Goal: Transaction & Acquisition: Purchase product/service

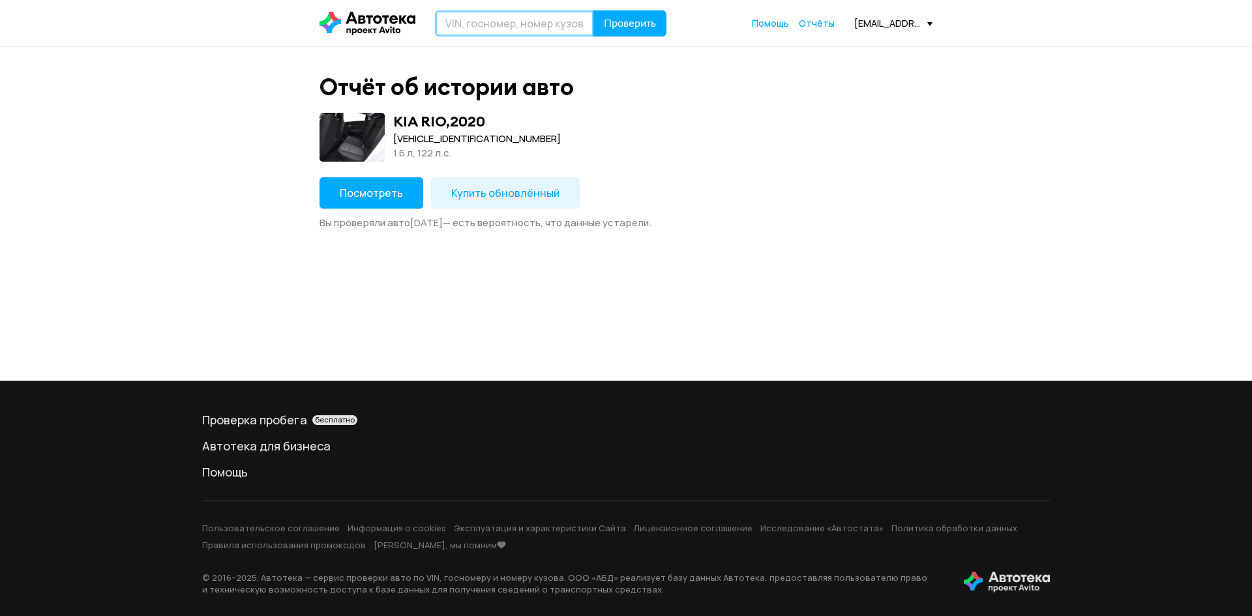
click at [486, 21] on input "text" at bounding box center [514, 23] width 159 height 26
type input "Ы"
type input "C"
type input "[US_VEHICLE_IDENTIFICATION_NUMBER]"
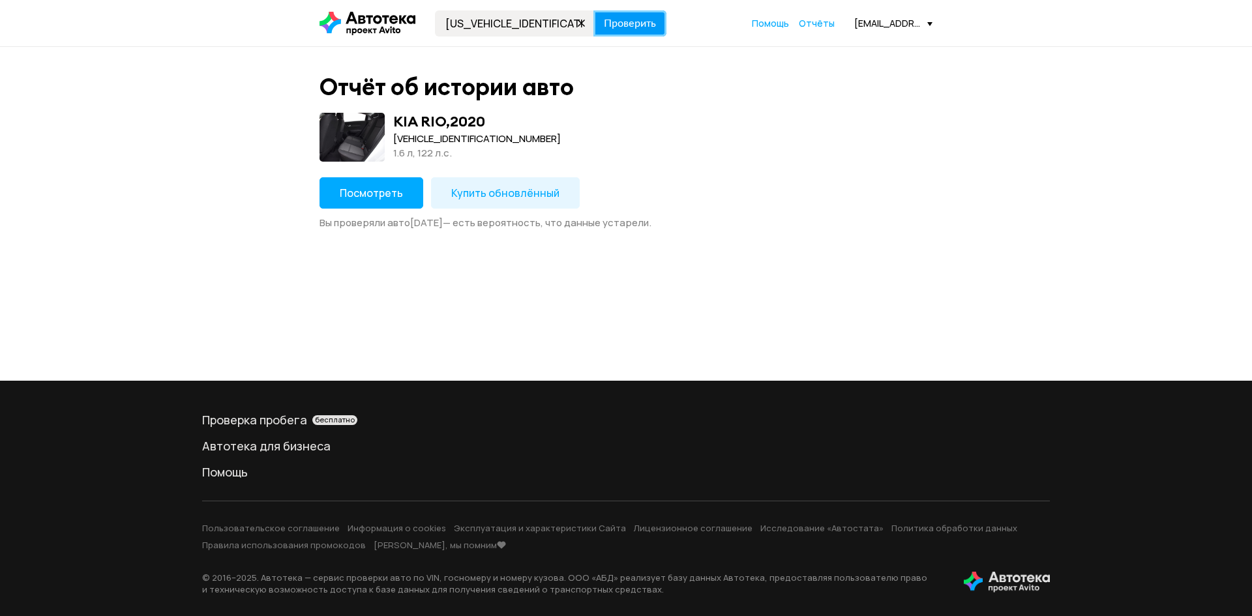
click at [619, 20] on span "Проверить" at bounding box center [630, 23] width 52 height 10
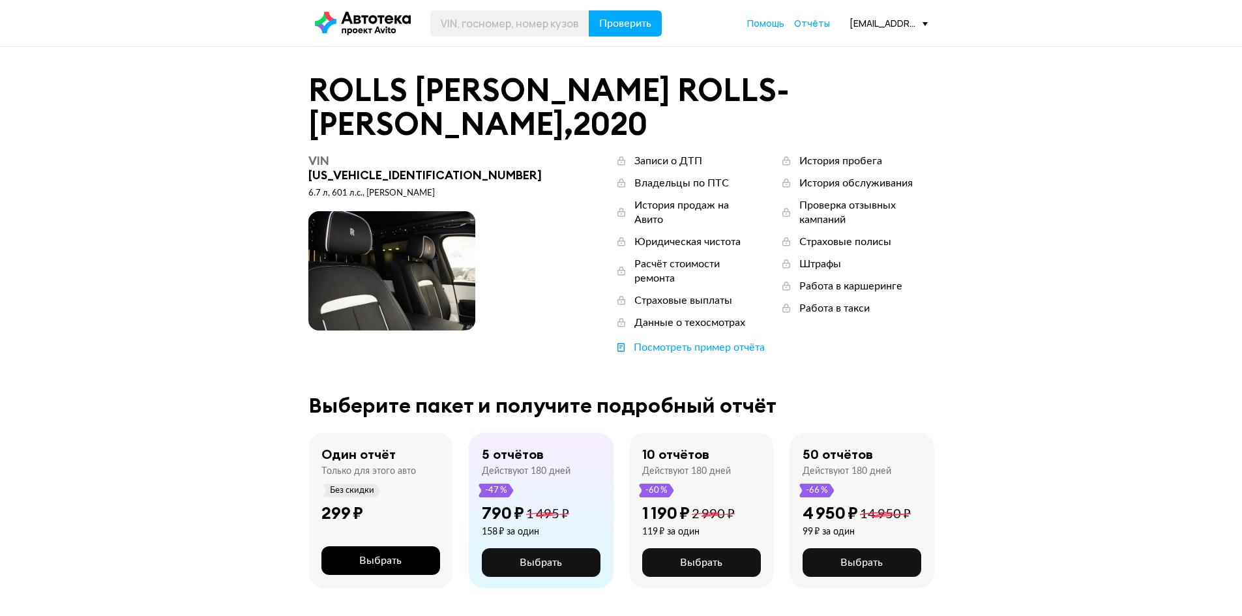
click at [383, 556] on span "Выбрать" at bounding box center [380, 561] width 42 height 10
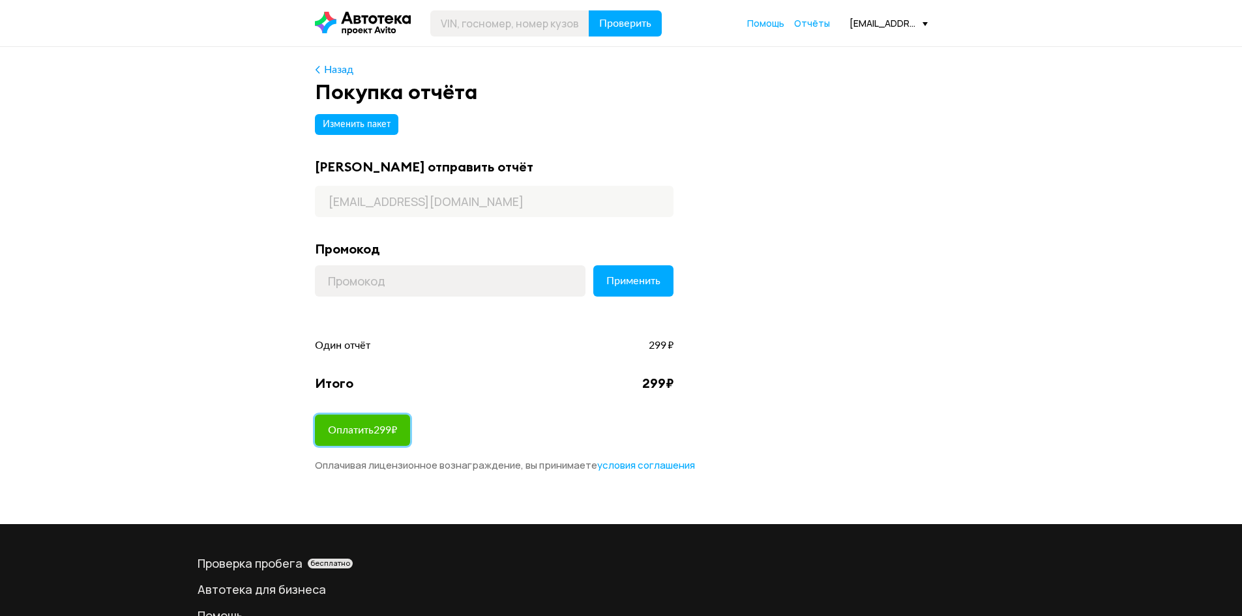
click at [379, 432] on span "Оплатить 299 ₽" at bounding box center [362, 430] width 69 height 10
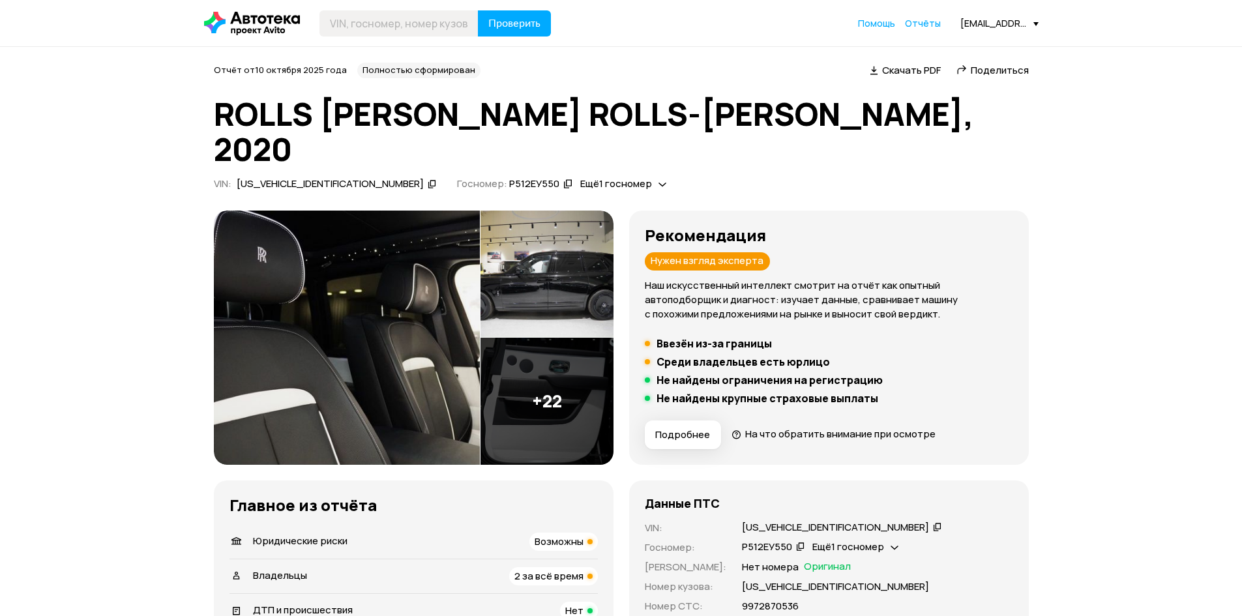
click at [558, 254] on img at bounding box center [547, 274] width 133 height 127
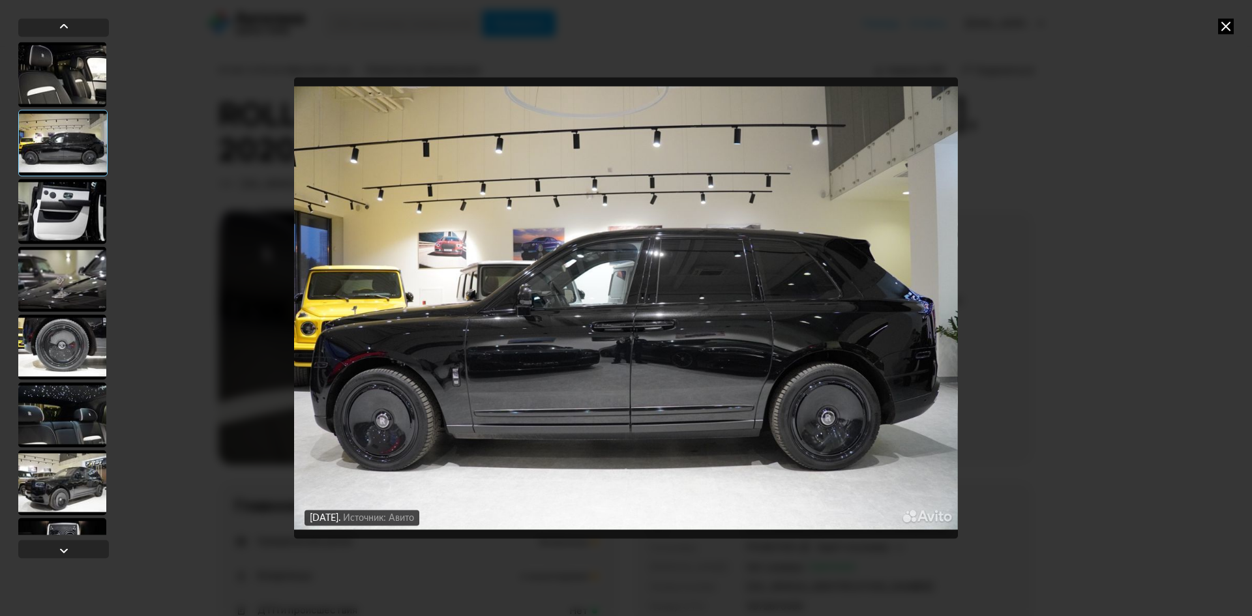
click at [1230, 25] on icon at bounding box center [1226, 26] width 16 height 16
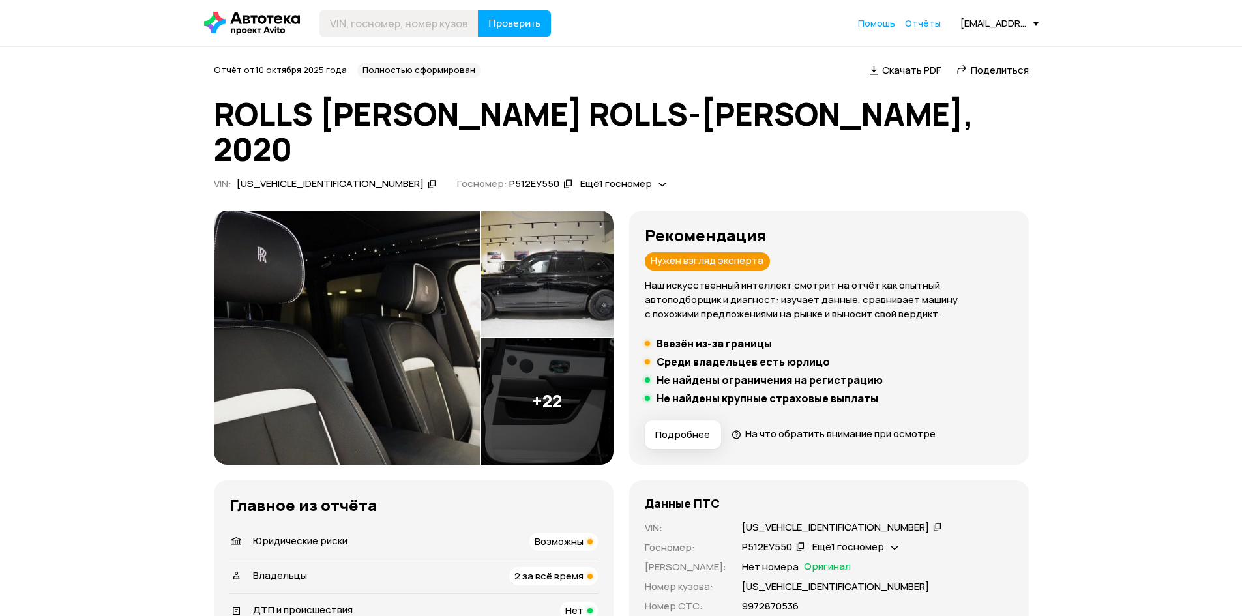
click at [534, 364] on img at bounding box center [547, 401] width 133 height 127
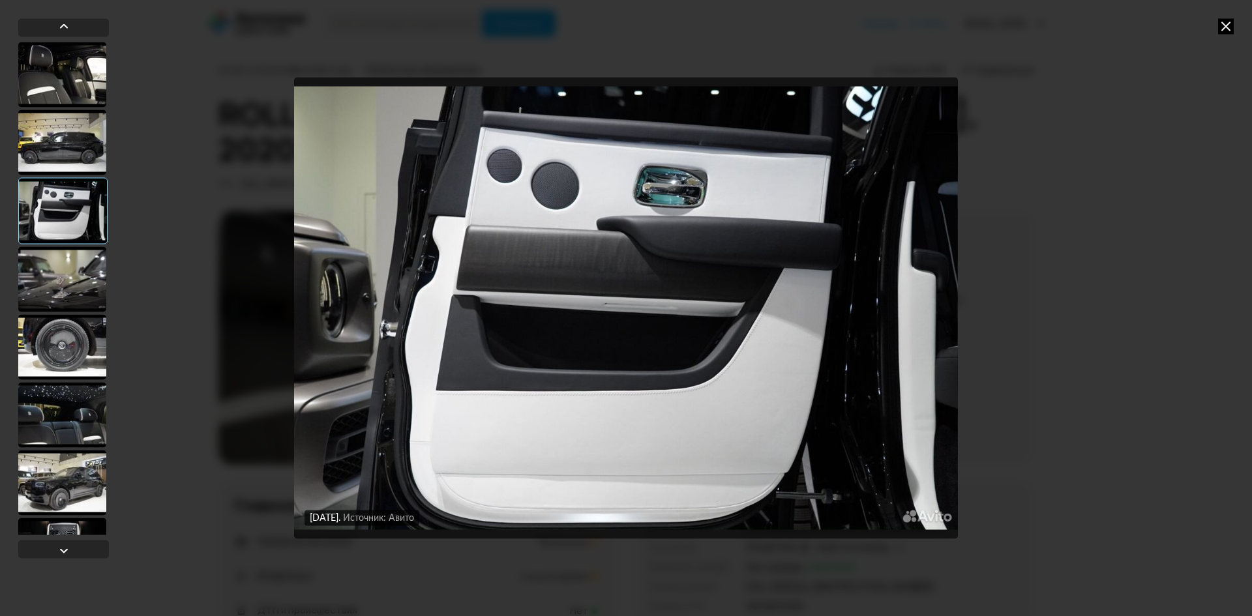
click at [1229, 27] on icon at bounding box center [1226, 26] width 16 height 16
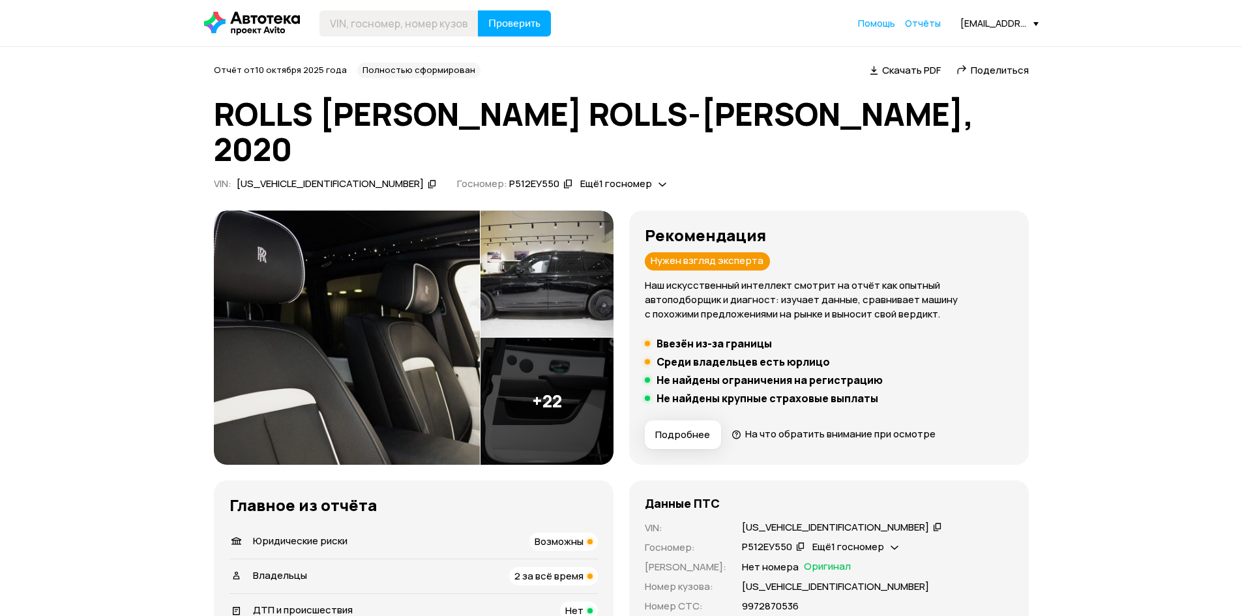
click at [383, 342] on img at bounding box center [347, 338] width 266 height 254
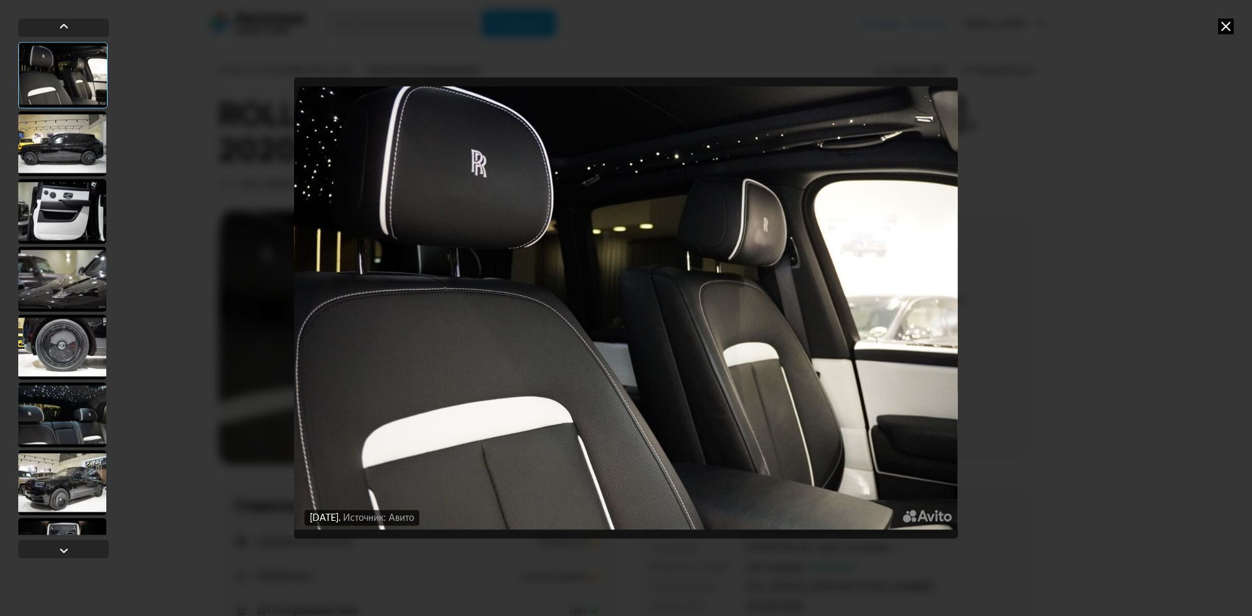
click at [1226, 30] on icon at bounding box center [1226, 26] width 16 height 16
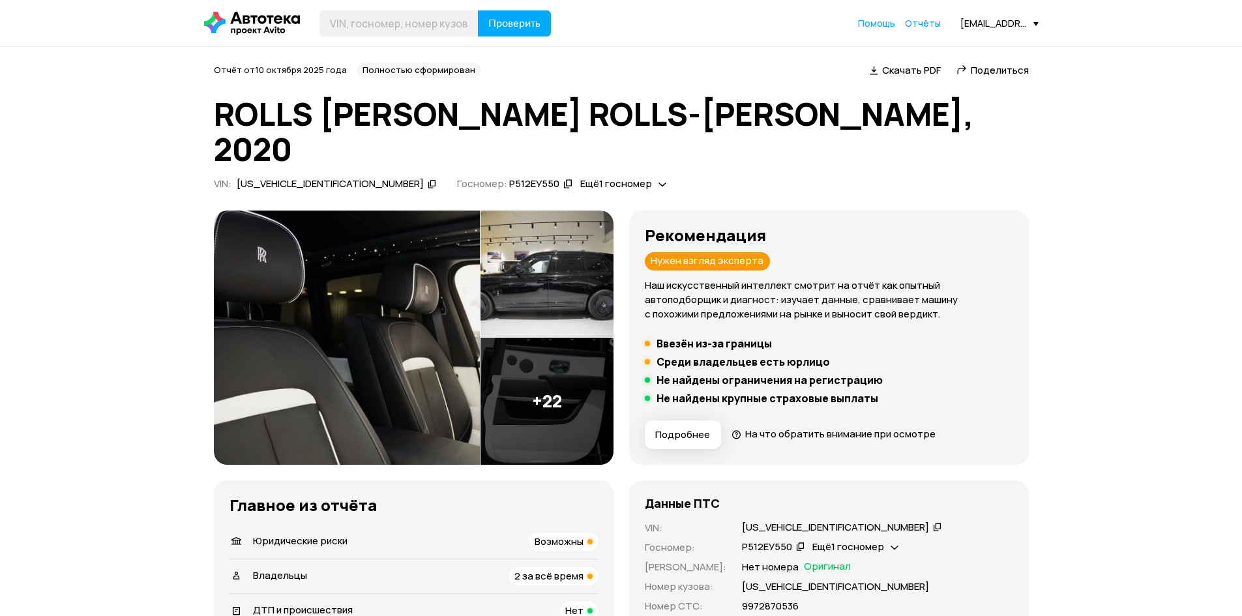
click at [563, 366] on img at bounding box center [547, 401] width 133 height 127
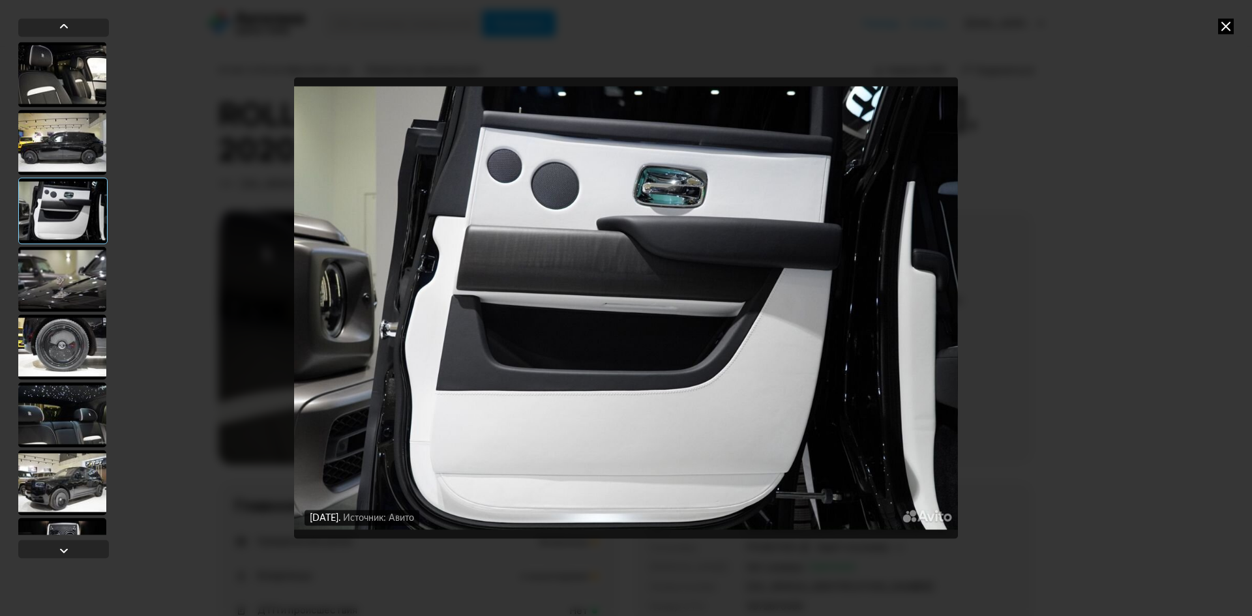
click at [61, 147] on div at bounding box center [62, 142] width 88 height 65
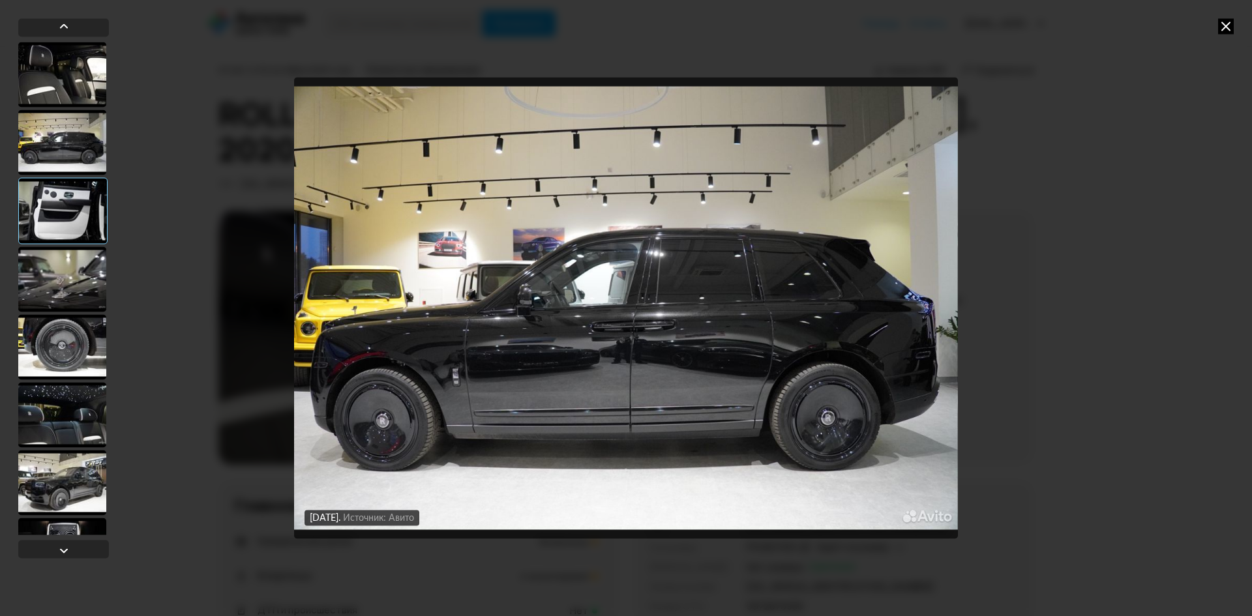
click at [71, 75] on div at bounding box center [62, 74] width 88 height 65
click at [46, 280] on div at bounding box center [62, 278] width 88 height 65
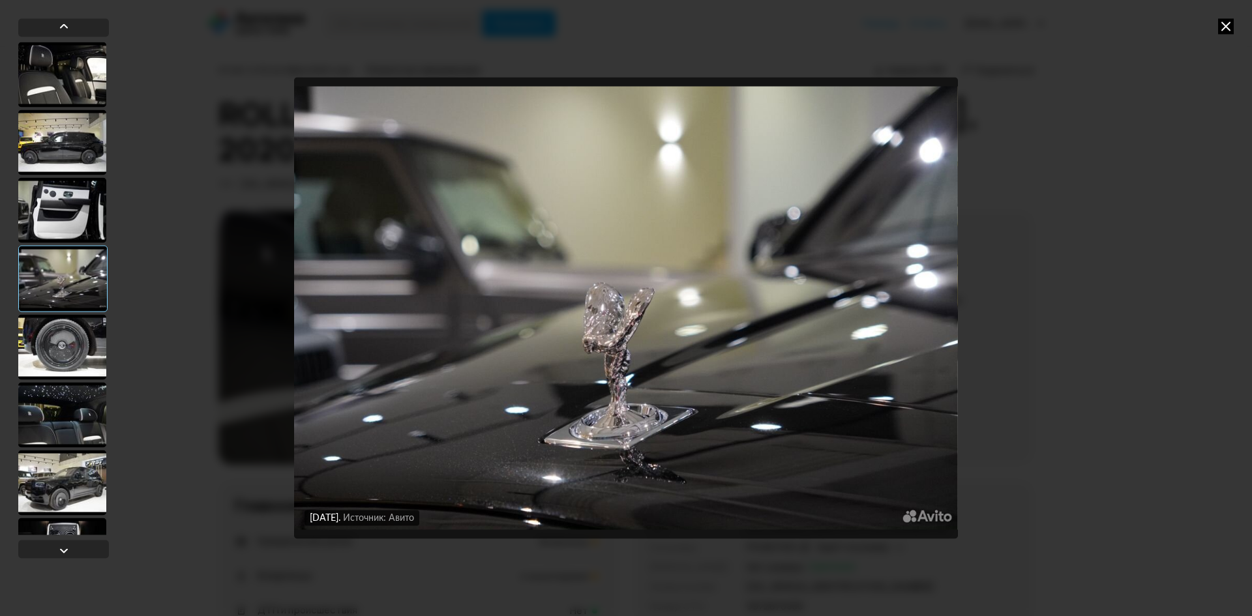
click at [62, 345] on div at bounding box center [62, 346] width 88 height 65
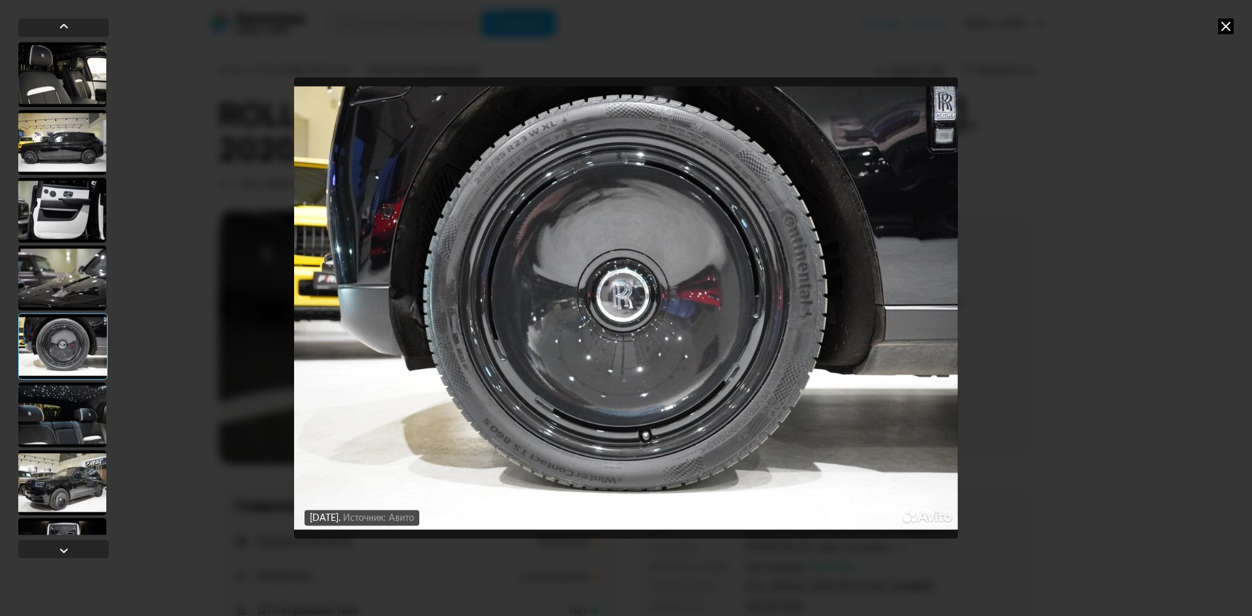
click at [58, 441] on div at bounding box center [62, 414] width 88 height 65
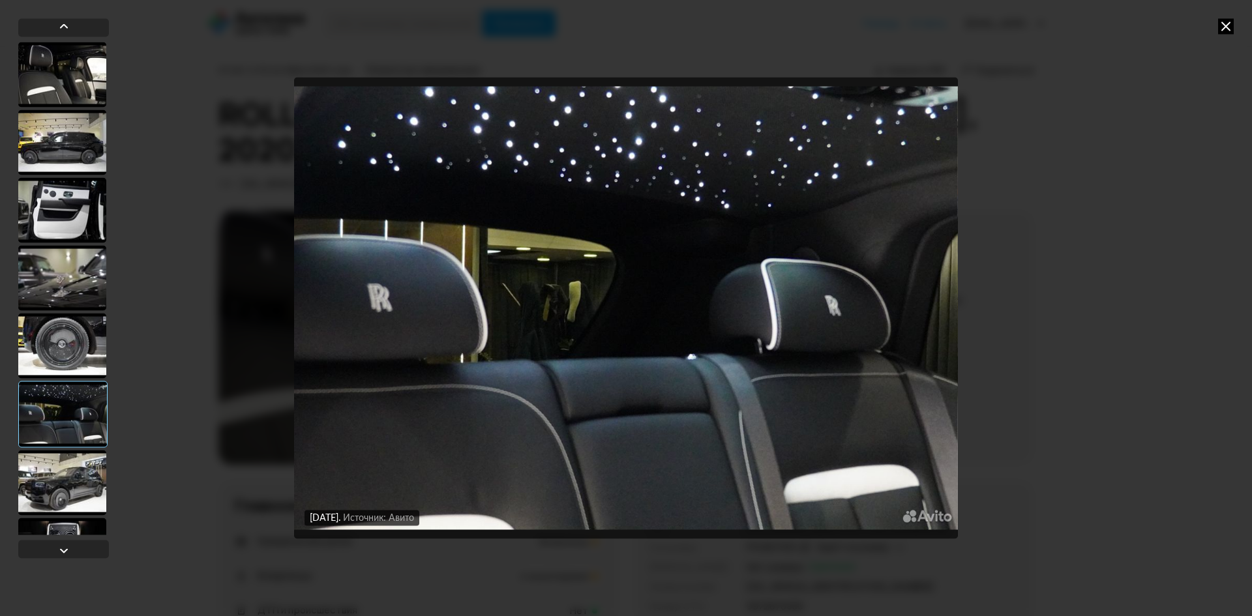
click at [70, 486] on div at bounding box center [62, 482] width 88 height 65
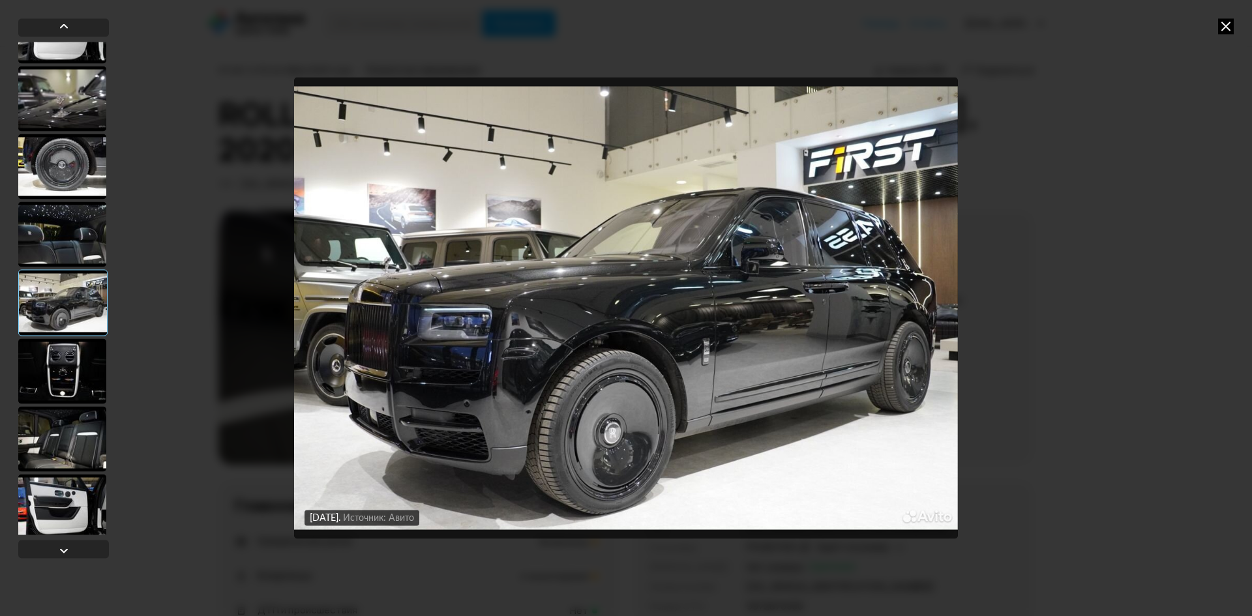
scroll to position [196, 0]
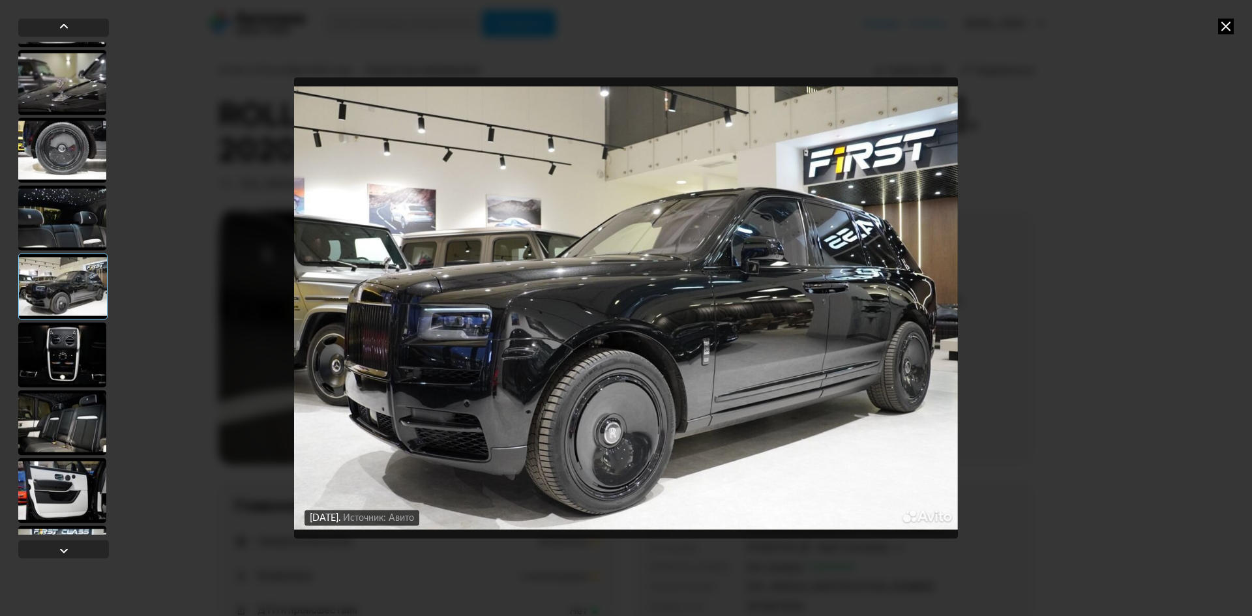
click at [59, 357] on div at bounding box center [62, 354] width 88 height 65
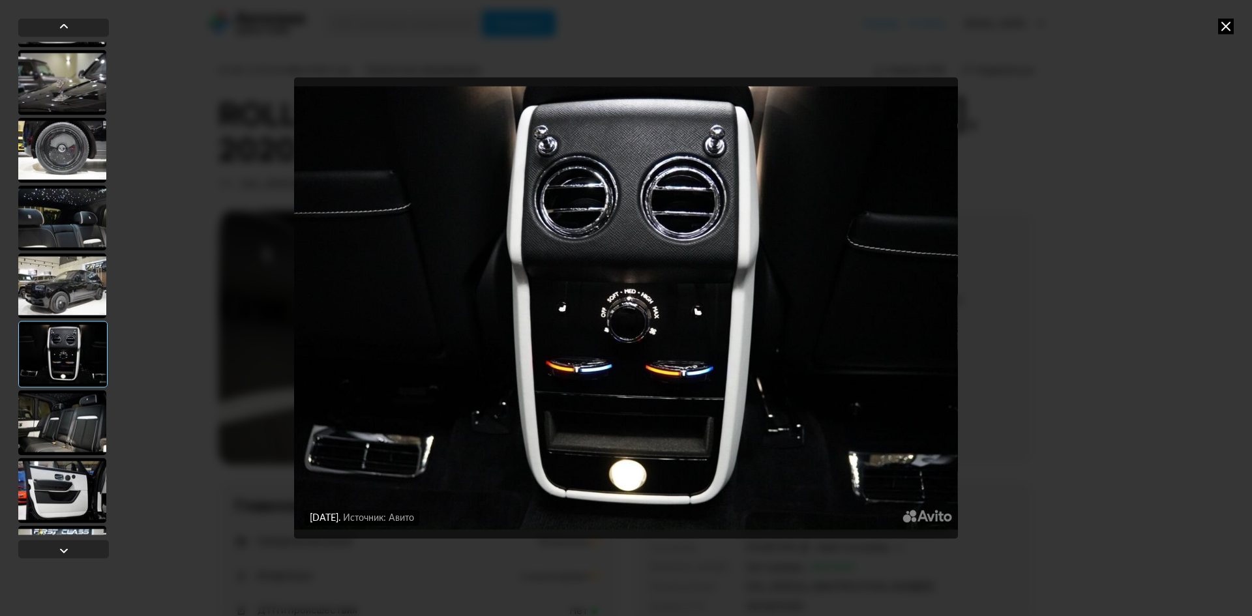
click at [61, 432] on div at bounding box center [62, 422] width 88 height 65
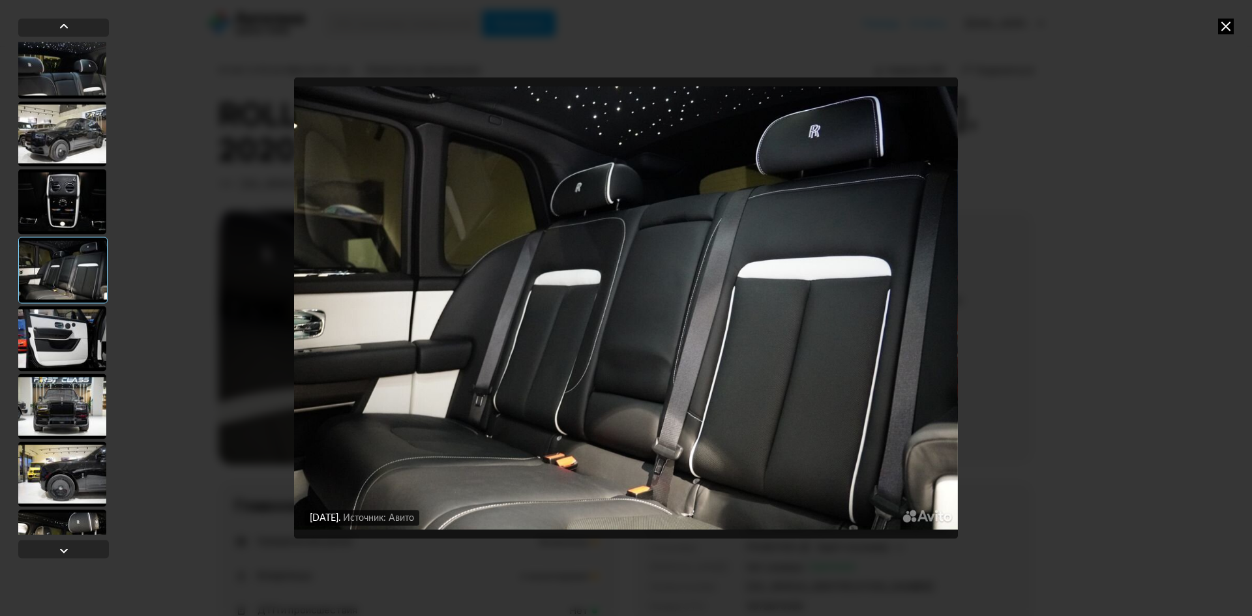
scroll to position [391, 0]
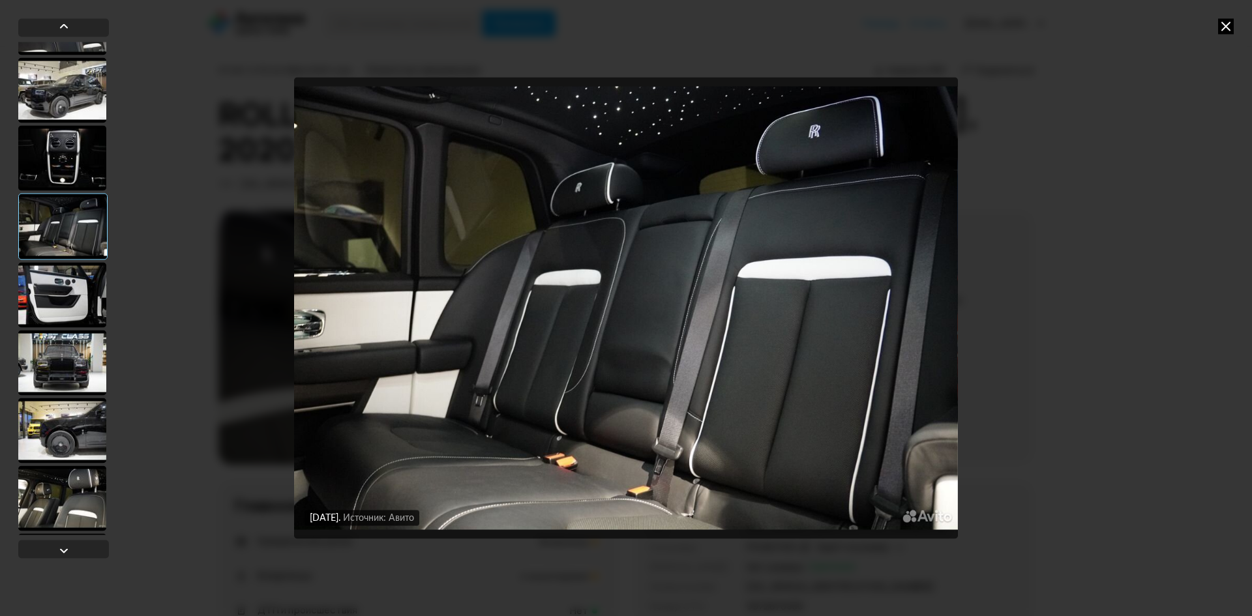
click at [61, 304] on div at bounding box center [62, 294] width 88 height 65
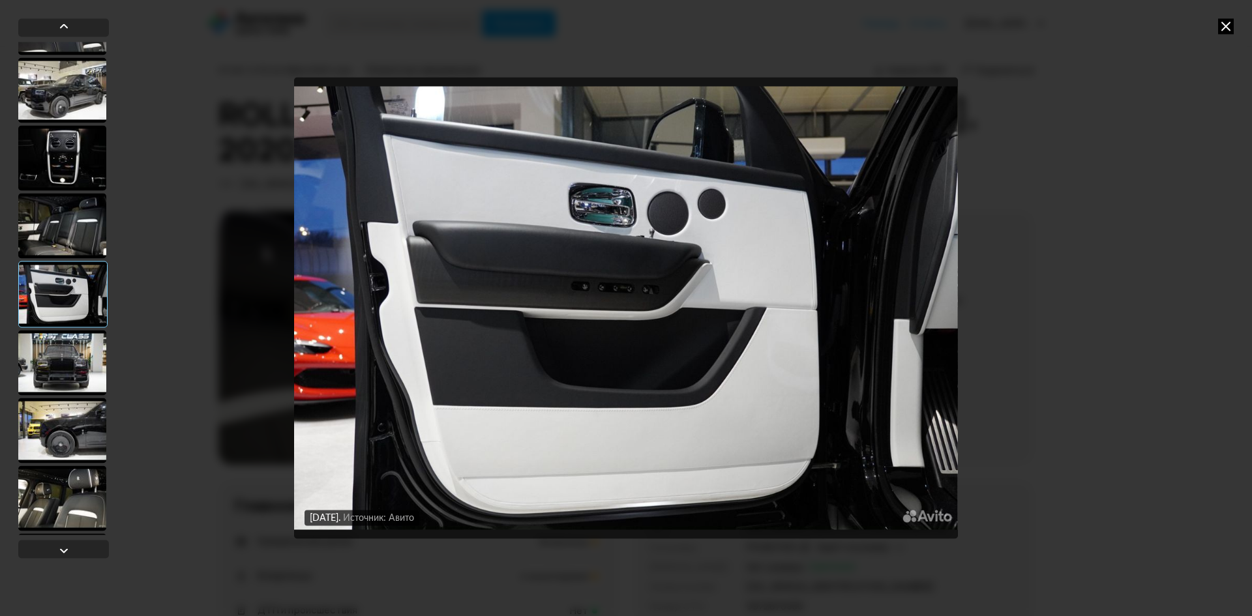
click at [61, 365] on div at bounding box center [62, 362] width 88 height 65
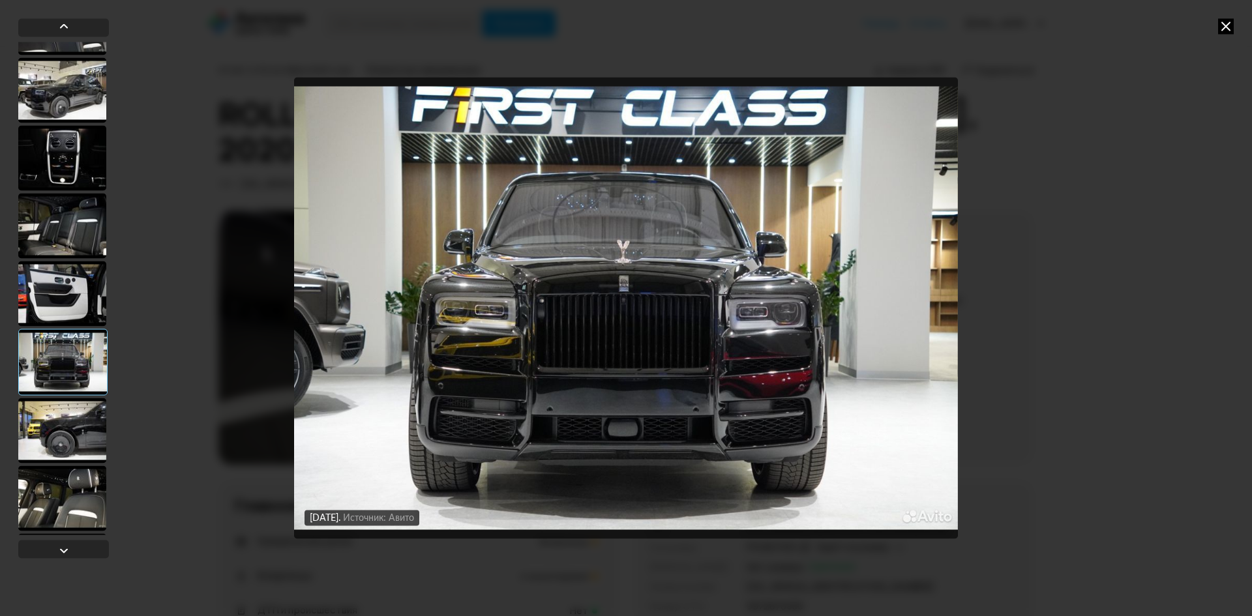
click at [54, 433] on div at bounding box center [62, 430] width 88 height 65
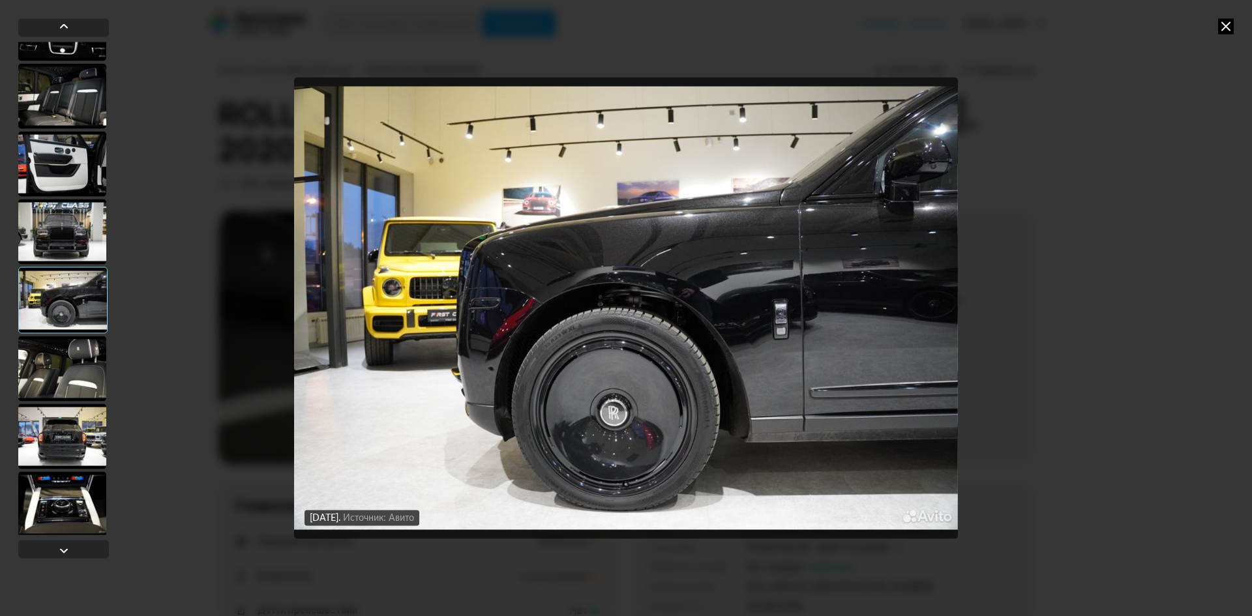
scroll to position [522, 0]
click at [62, 291] on div at bounding box center [62, 299] width 89 height 67
click at [58, 369] on div at bounding box center [62, 367] width 88 height 65
click at [58, 429] on div at bounding box center [62, 435] width 88 height 65
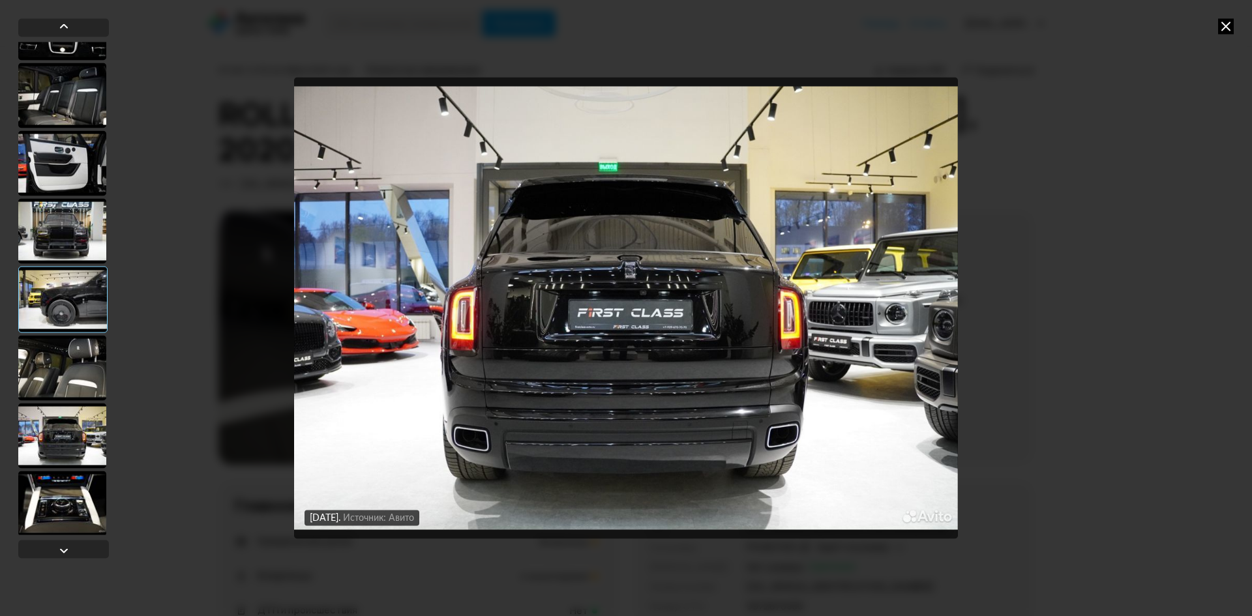
click at [62, 357] on div at bounding box center [62, 367] width 88 height 65
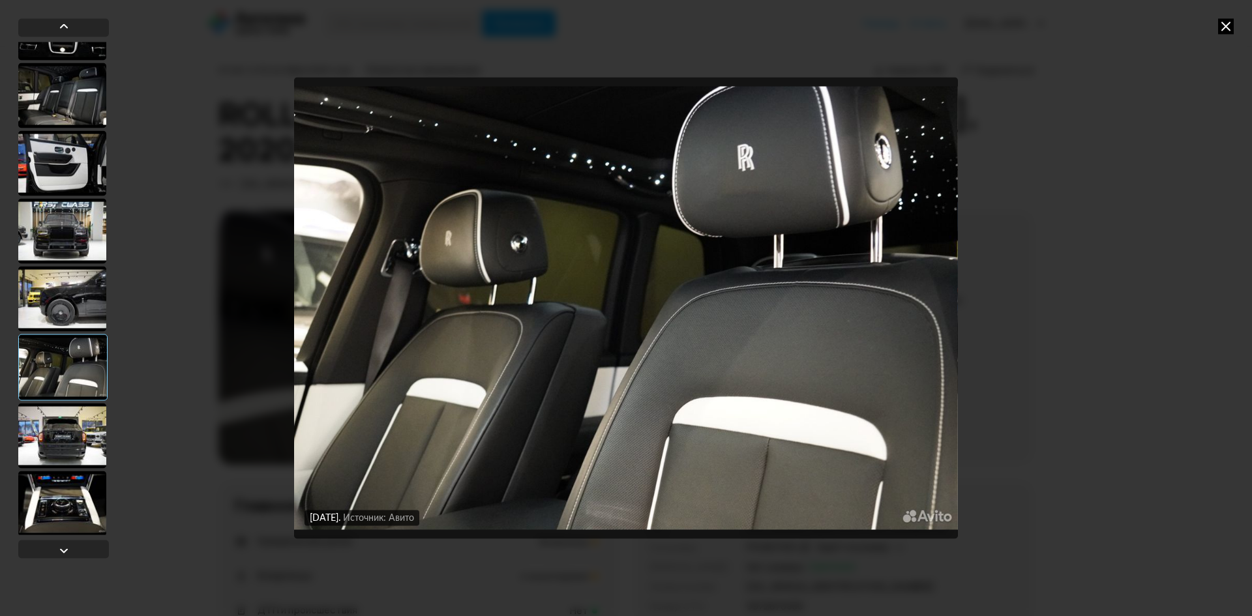
click at [59, 427] on div at bounding box center [62, 435] width 88 height 65
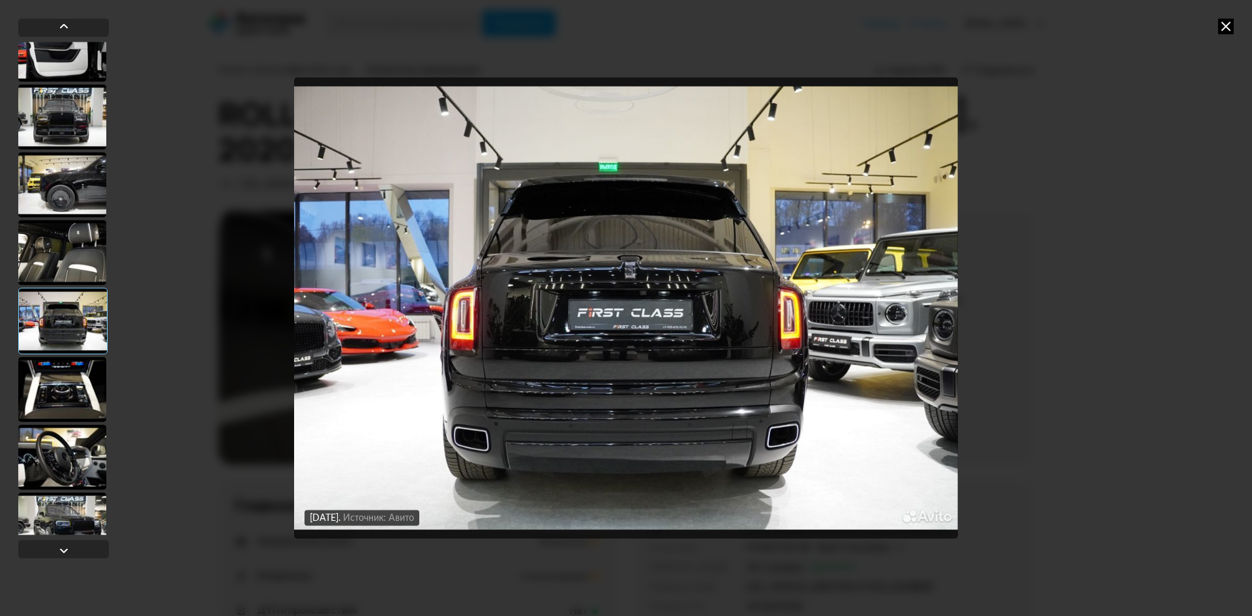
scroll to position [717, 0]
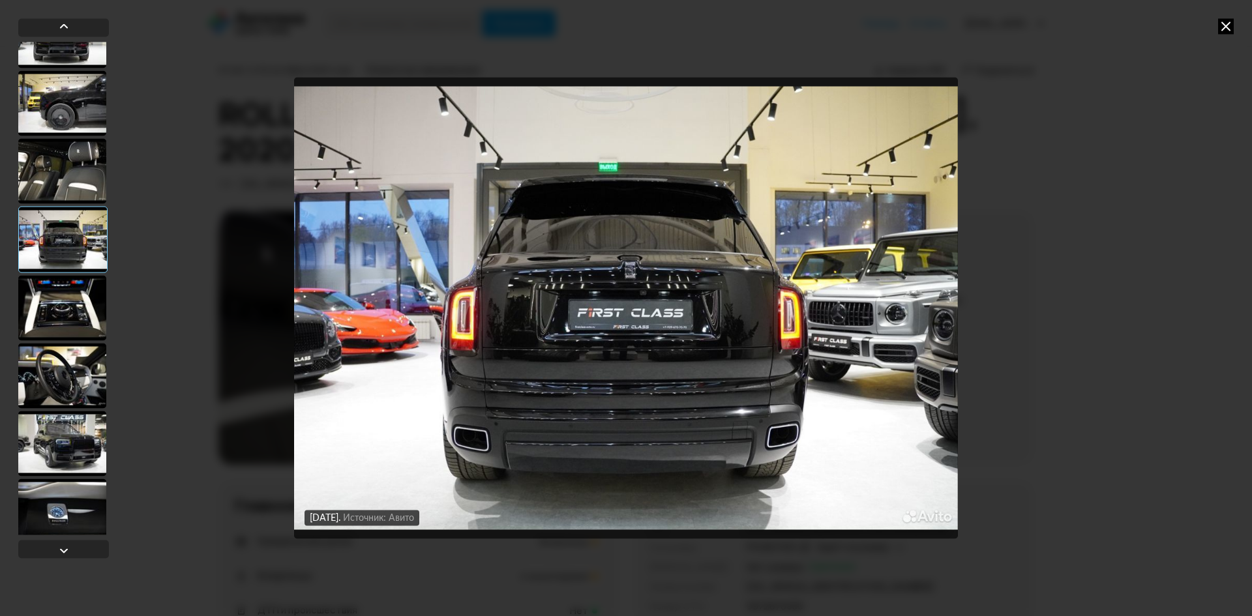
click at [63, 309] on div at bounding box center [62, 307] width 88 height 65
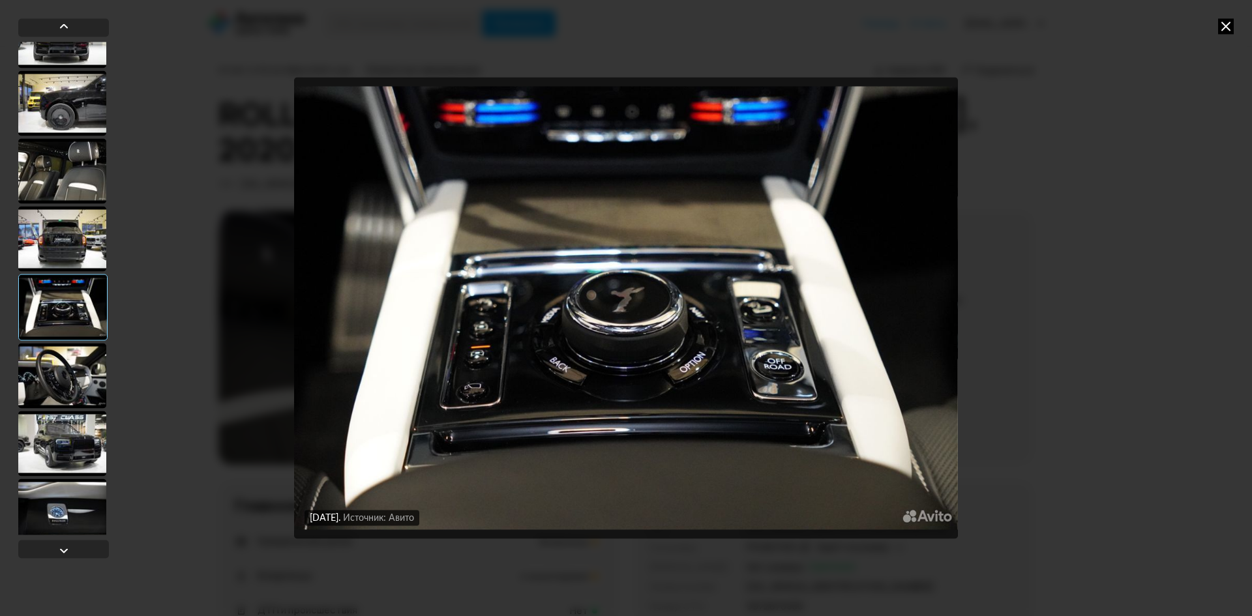
click at [67, 394] on div at bounding box center [62, 375] width 88 height 65
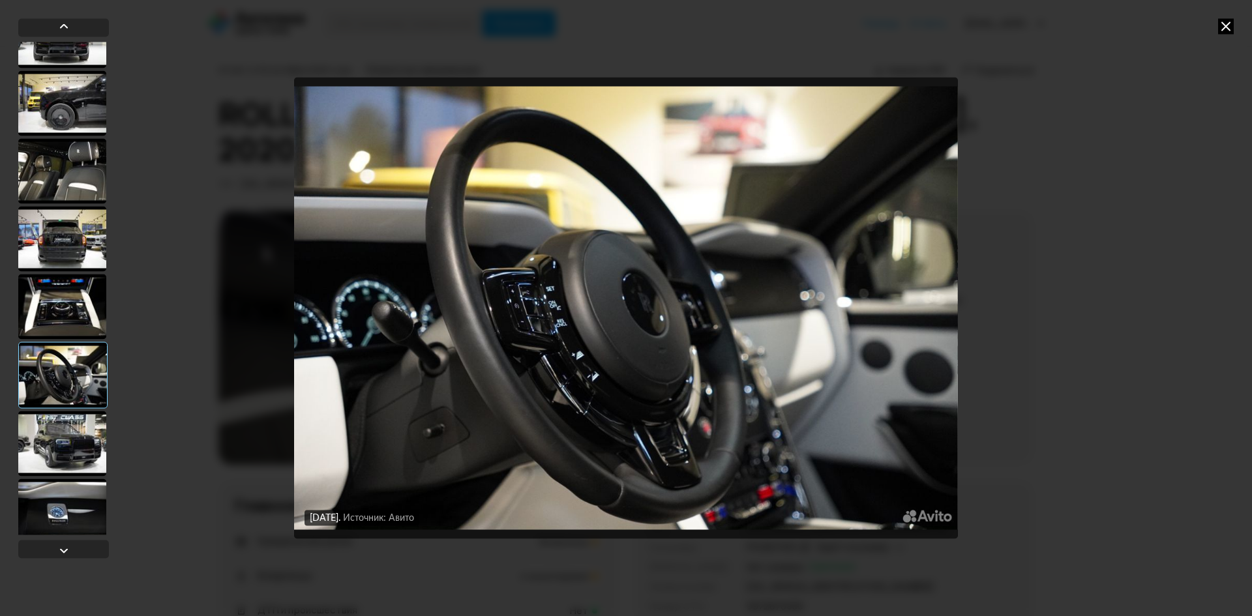
click at [69, 458] on div at bounding box center [62, 443] width 88 height 65
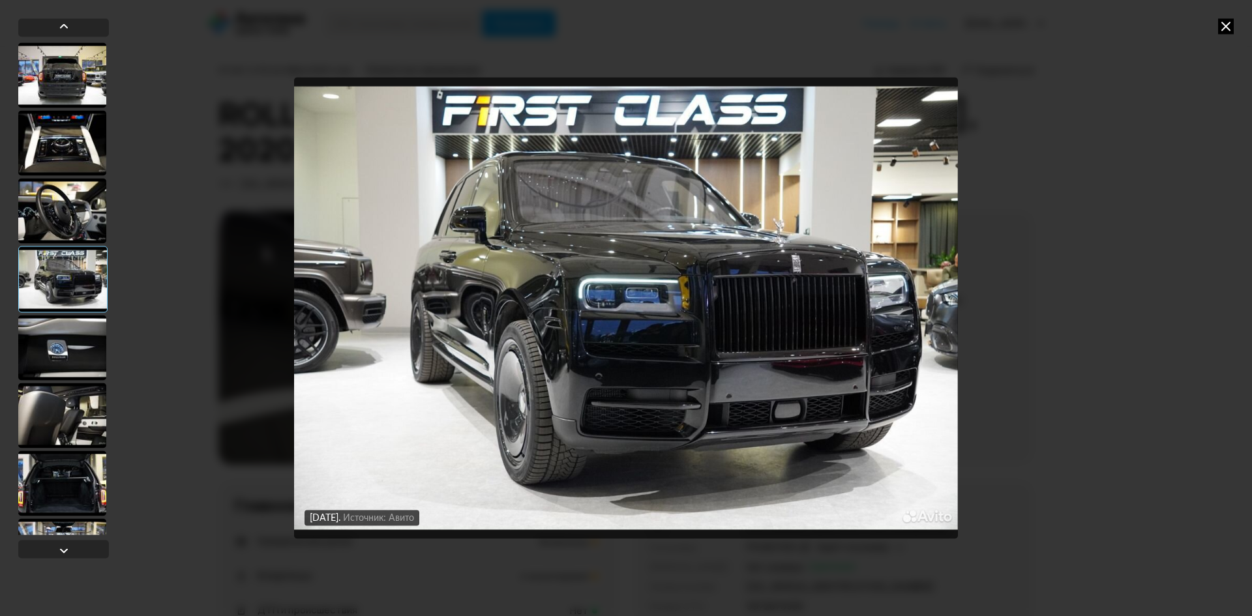
scroll to position [913, 0]
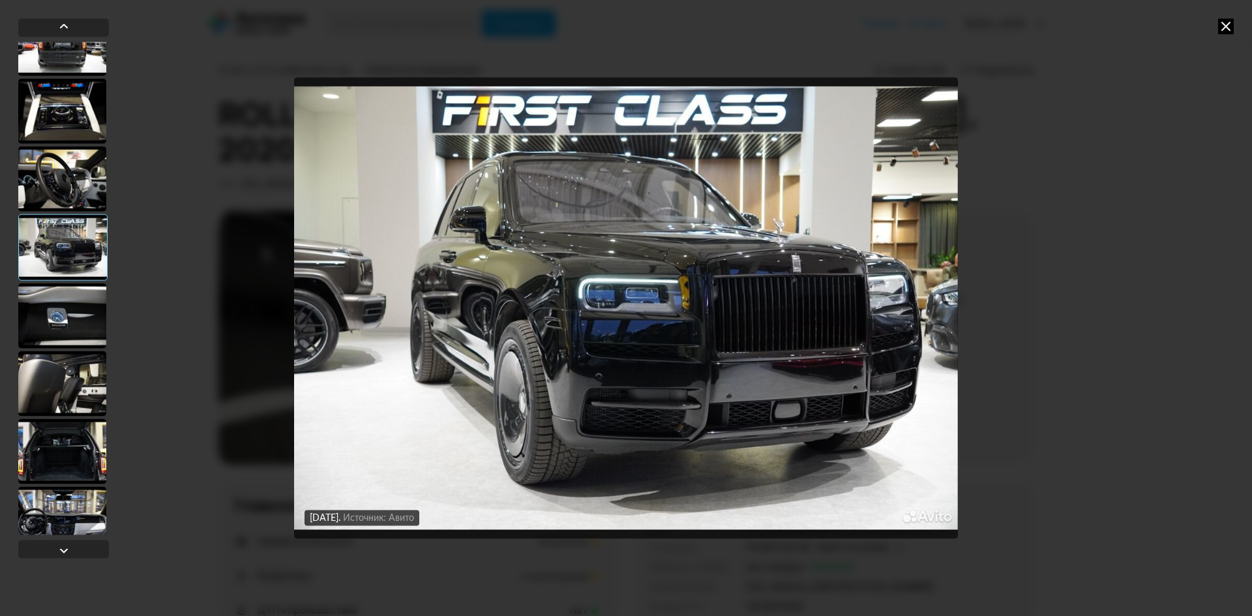
click at [64, 310] on div at bounding box center [62, 315] width 88 height 65
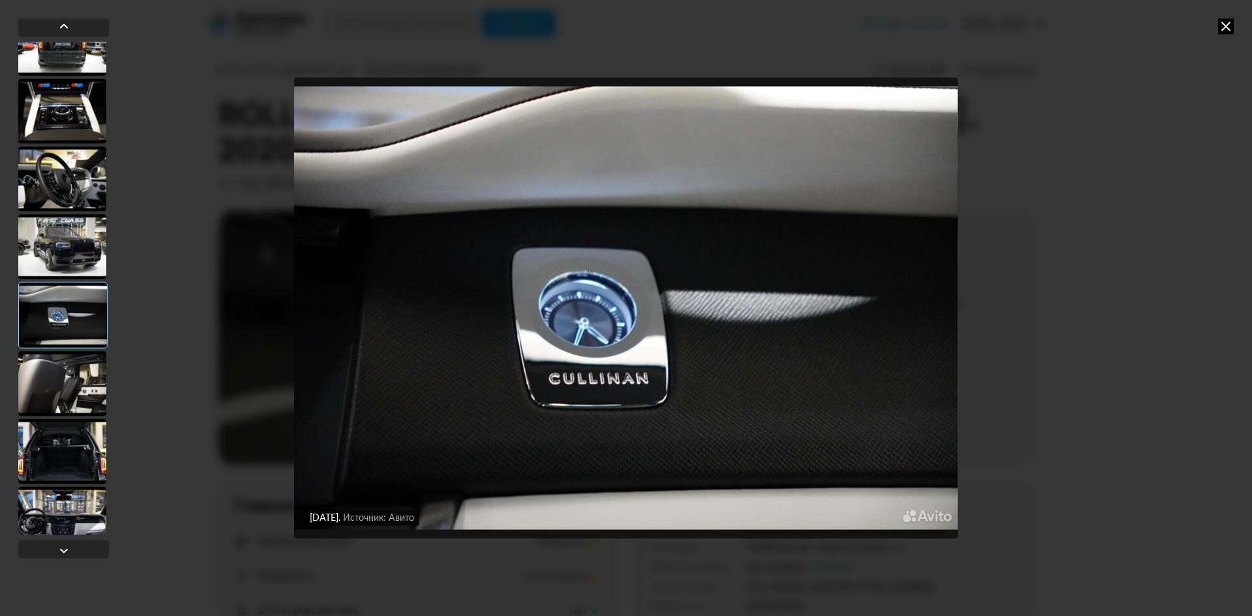
click at [63, 379] on div at bounding box center [62, 383] width 88 height 65
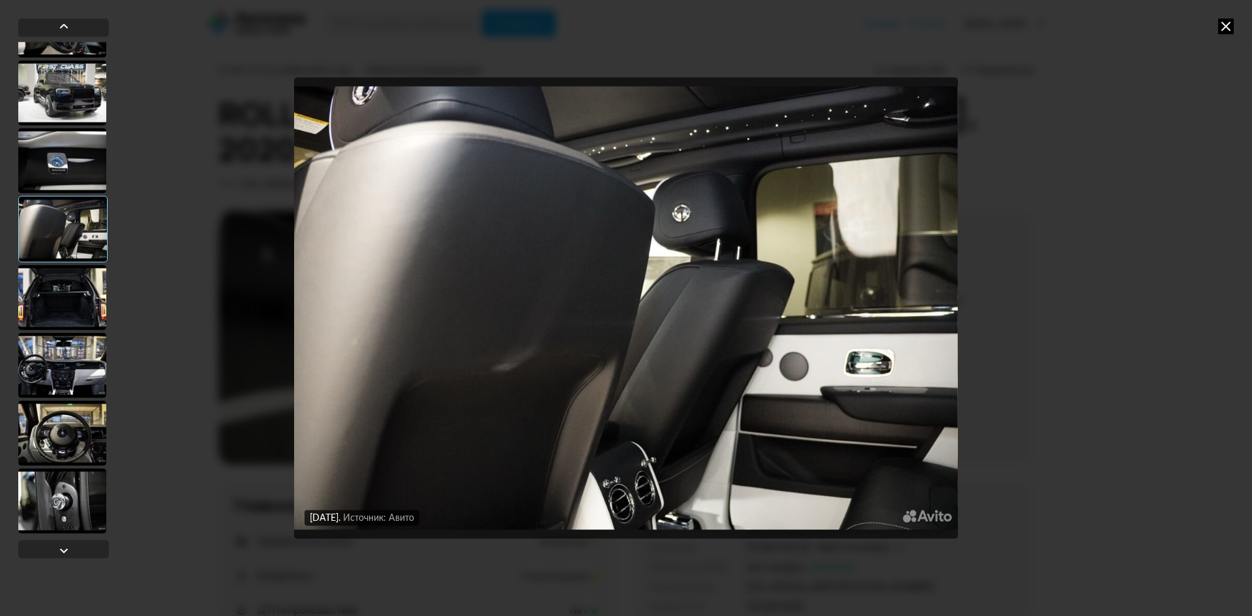
scroll to position [1108, 0]
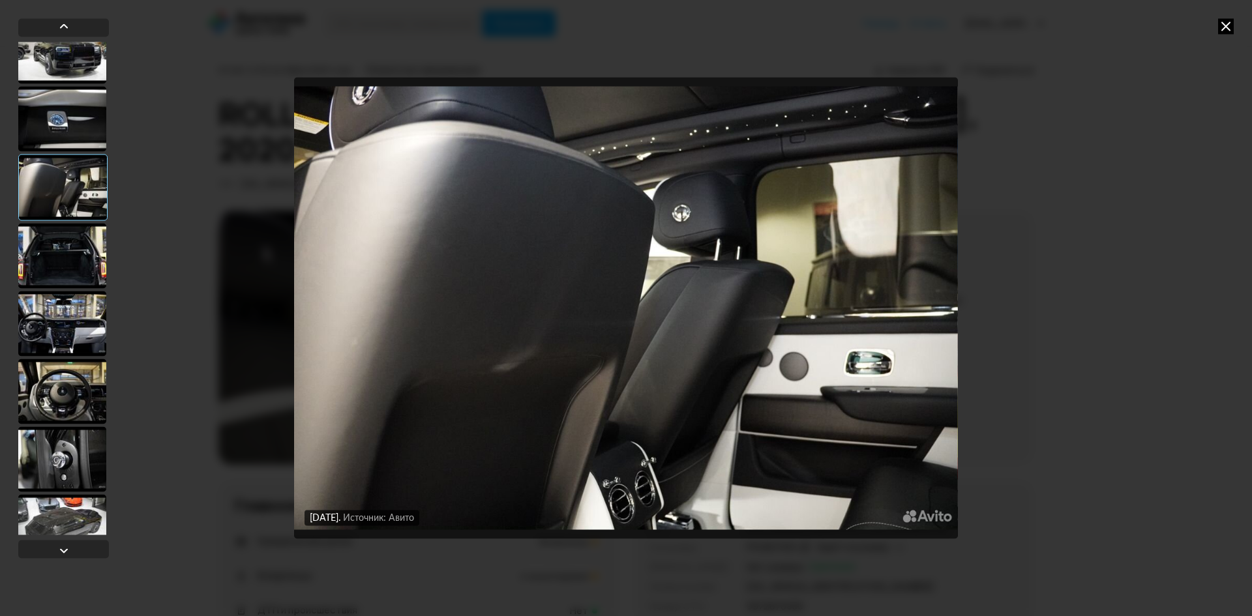
click at [67, 264] on div at bounding box center [62, 255] width 88 height 65
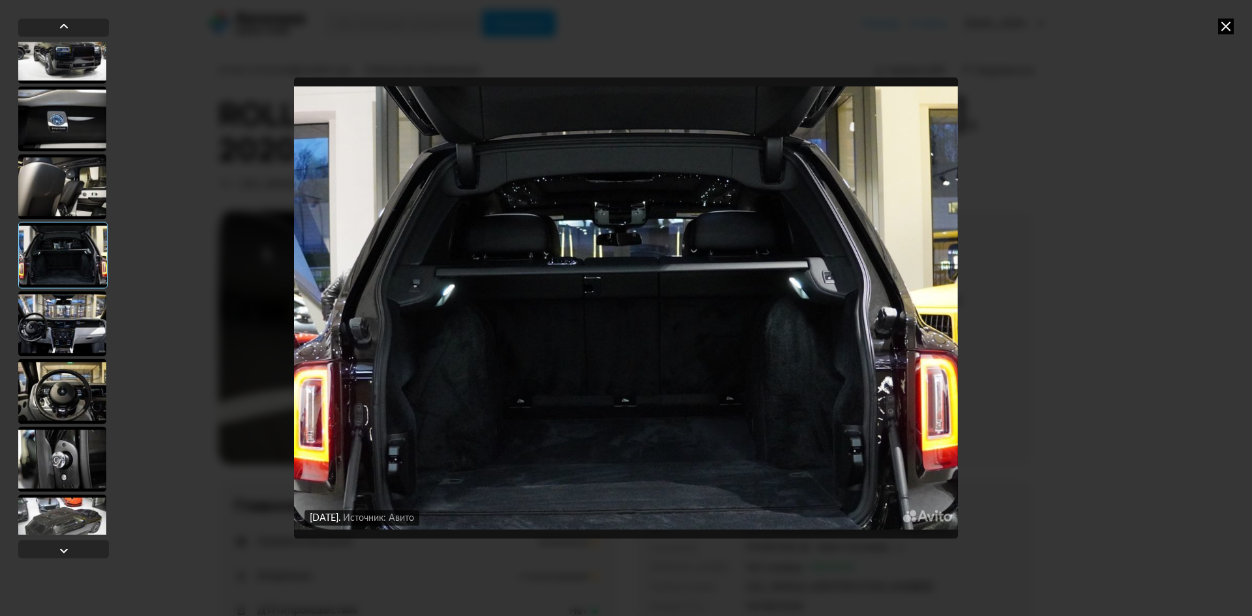
click at [67, 326] on div at bounding box center [62, 323] width 88 height 65
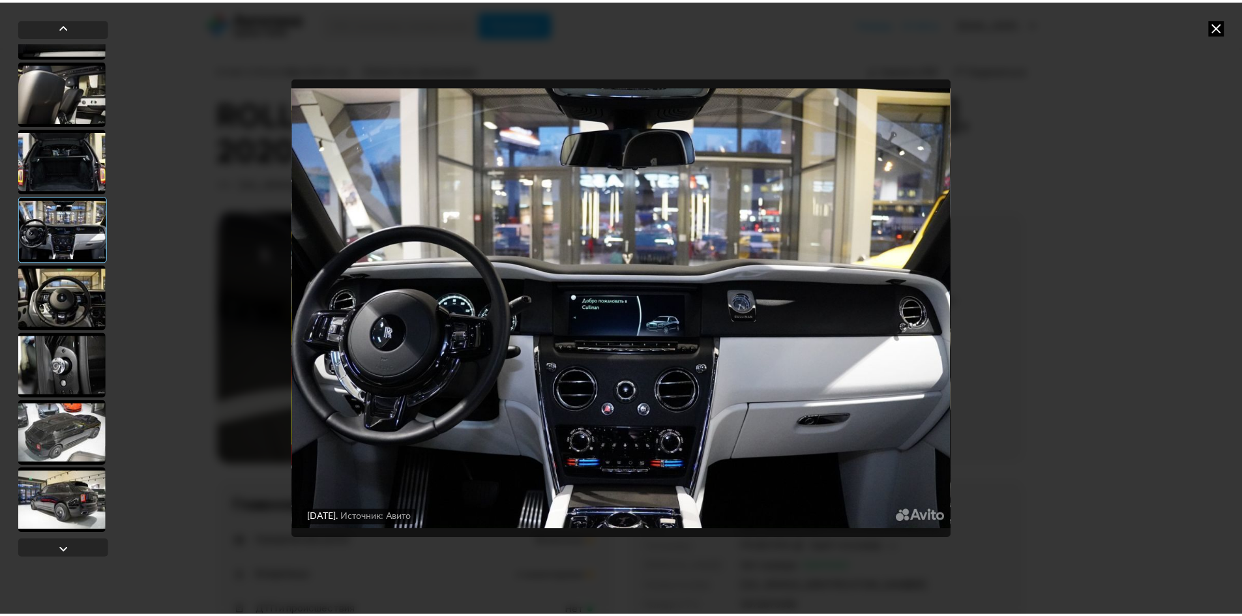
scroll to position [1204, 0]
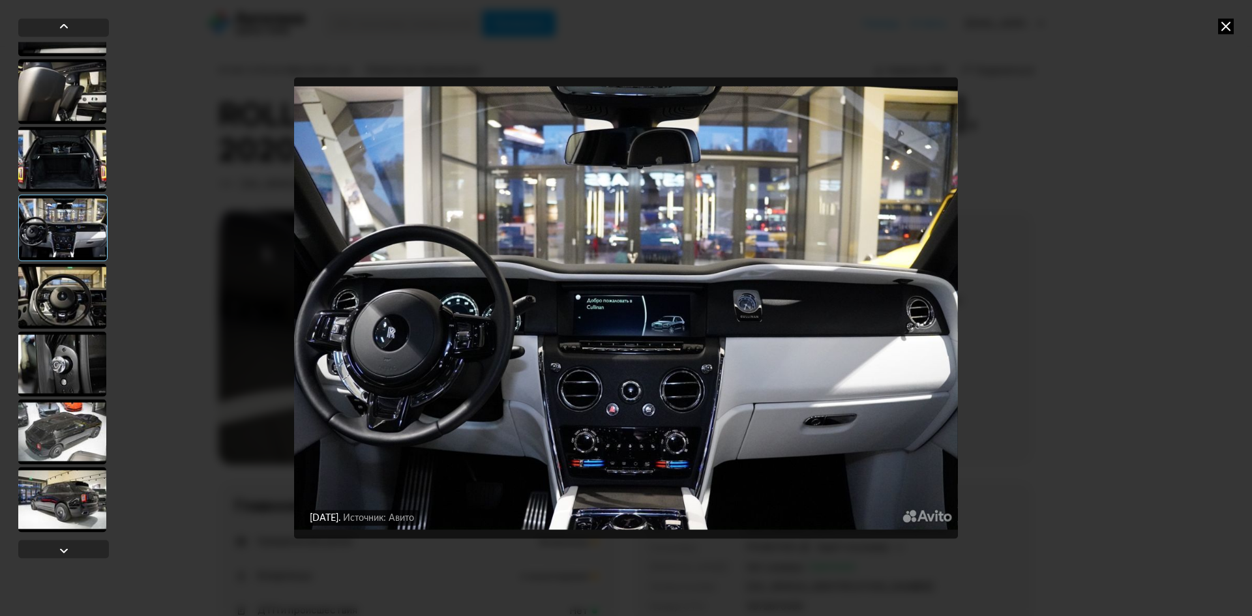
click at [62, 290] on div at bounding box center [62, 295] width 88 height 65
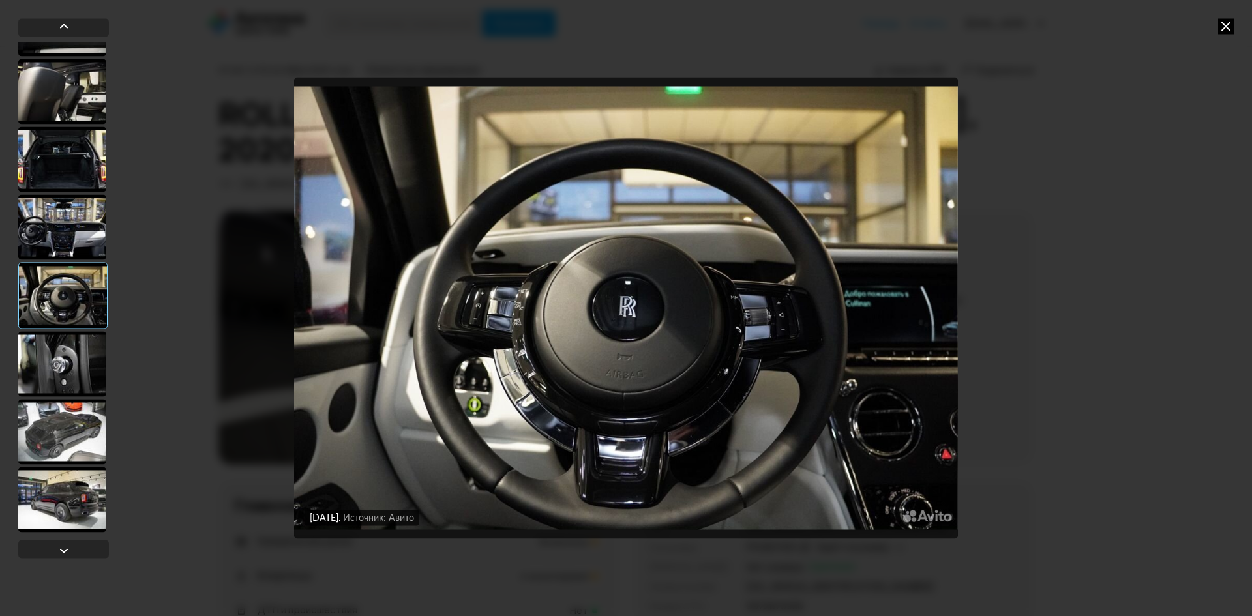
click at [61, 363] on div at bounding box center [62, 363] width 88 height 65
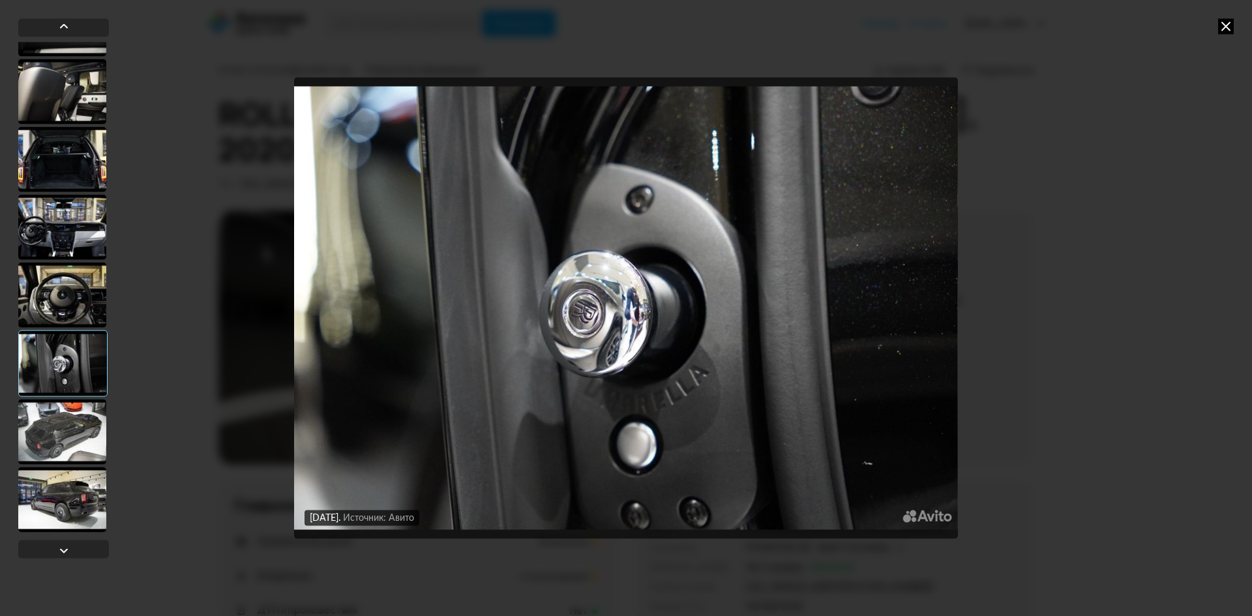
click at [61, 428] on div at bounding box center [62, 431] width 88 height 65
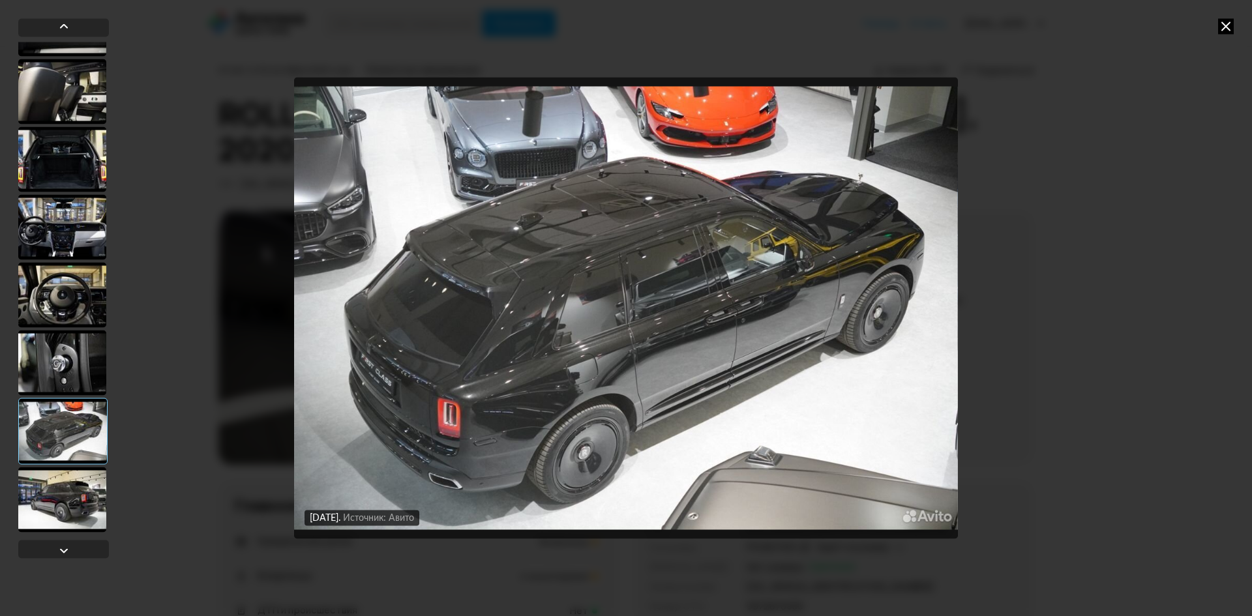
click at [68, 495] on div at bounding box center [62, 499] width 88 height 65
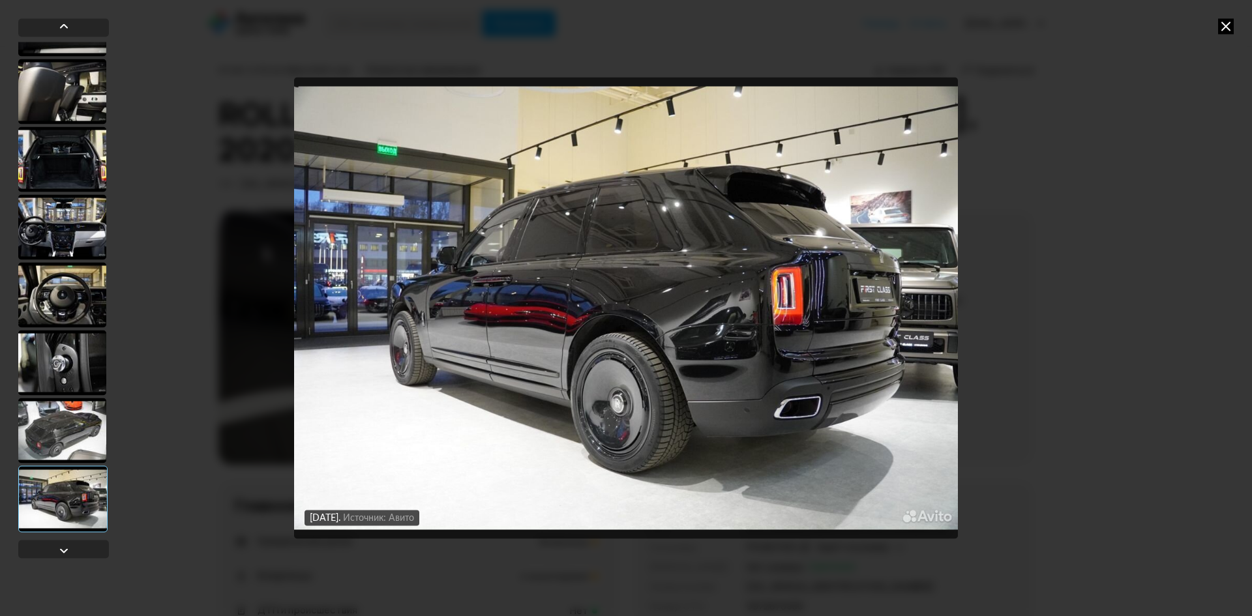
click at [1224, 26] on icon at bounding box center [1226, 26] width 16 height 16
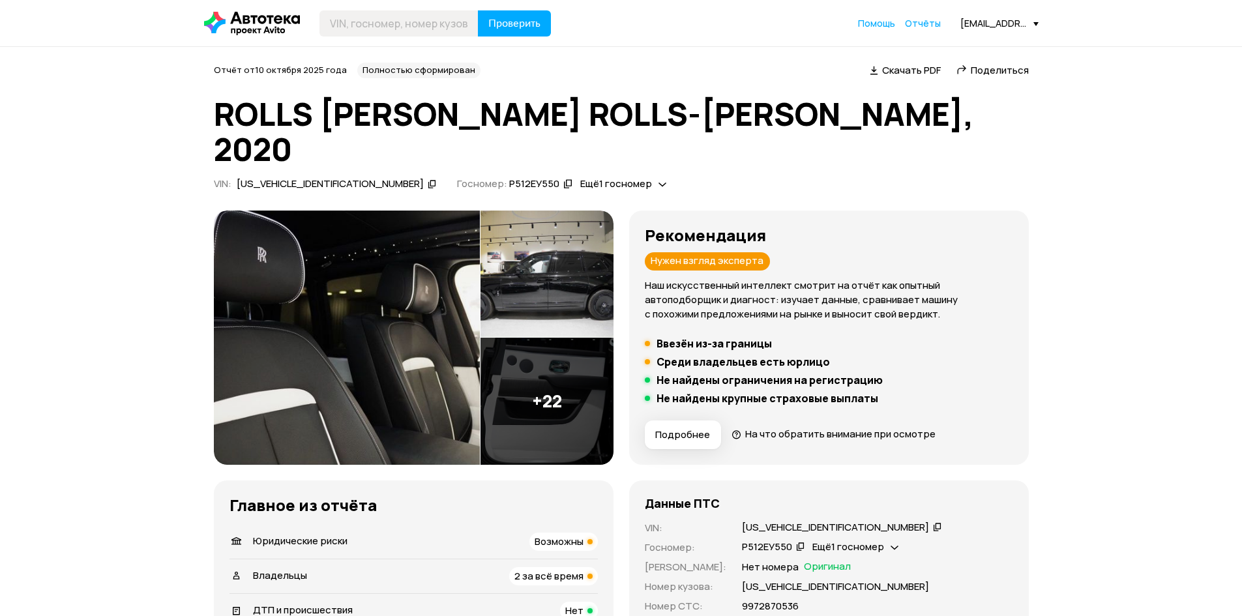
scroll to position [456, 0]
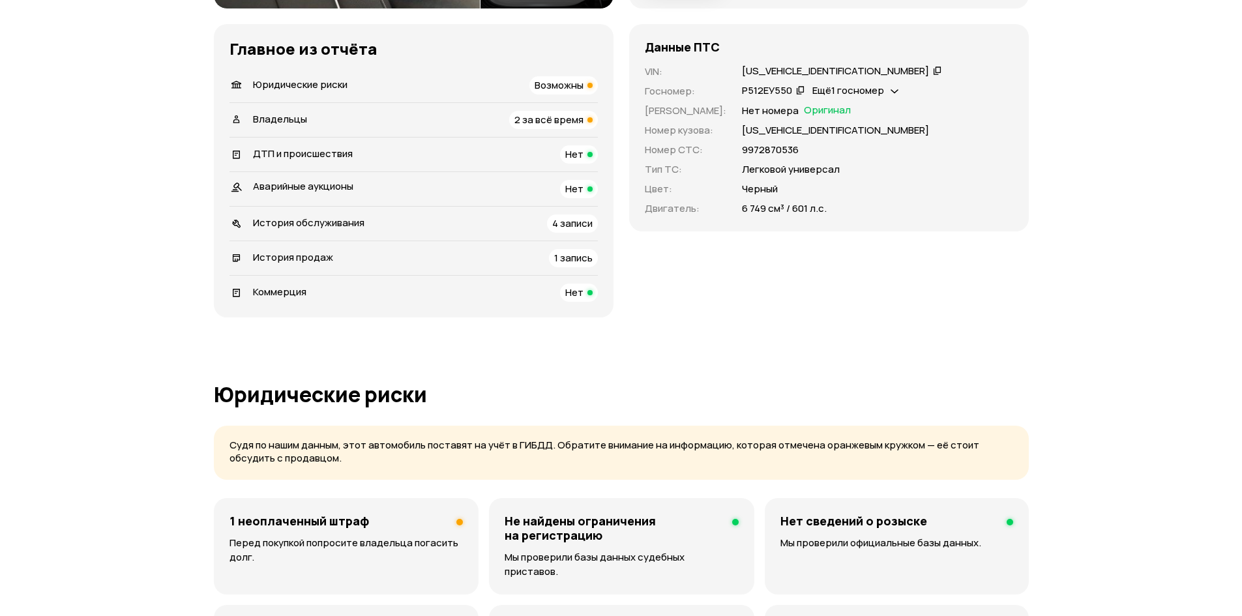
click at [555, 78] on span "Возможны" at bounding box center [559, 85] width 49 height 14
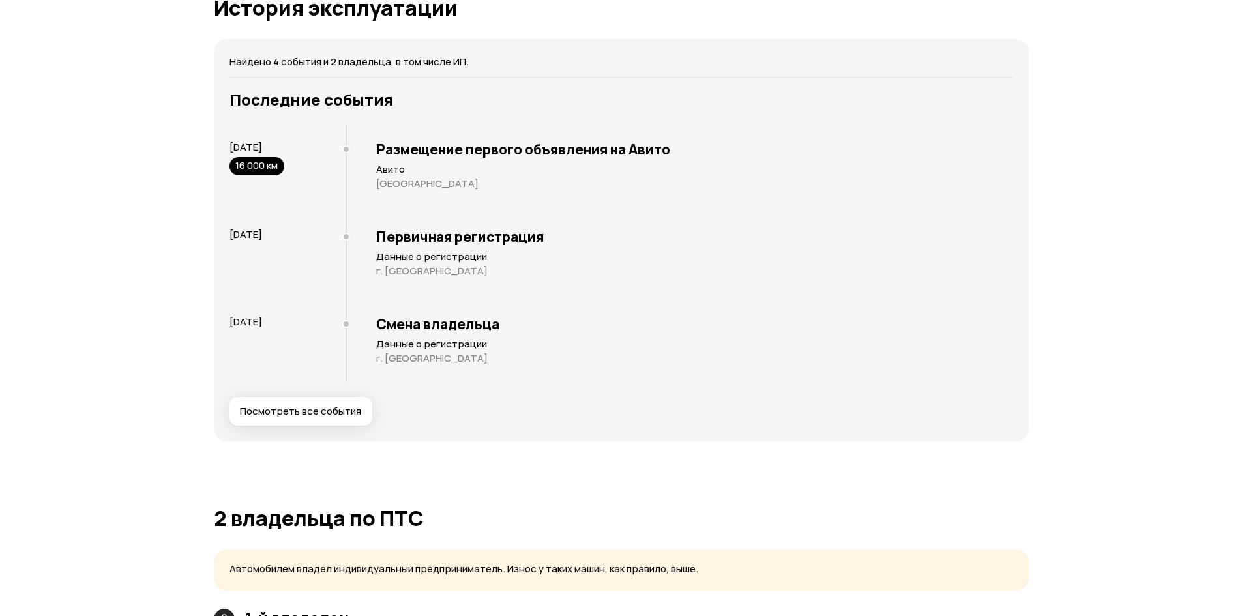
scroll to position [1912, 0]
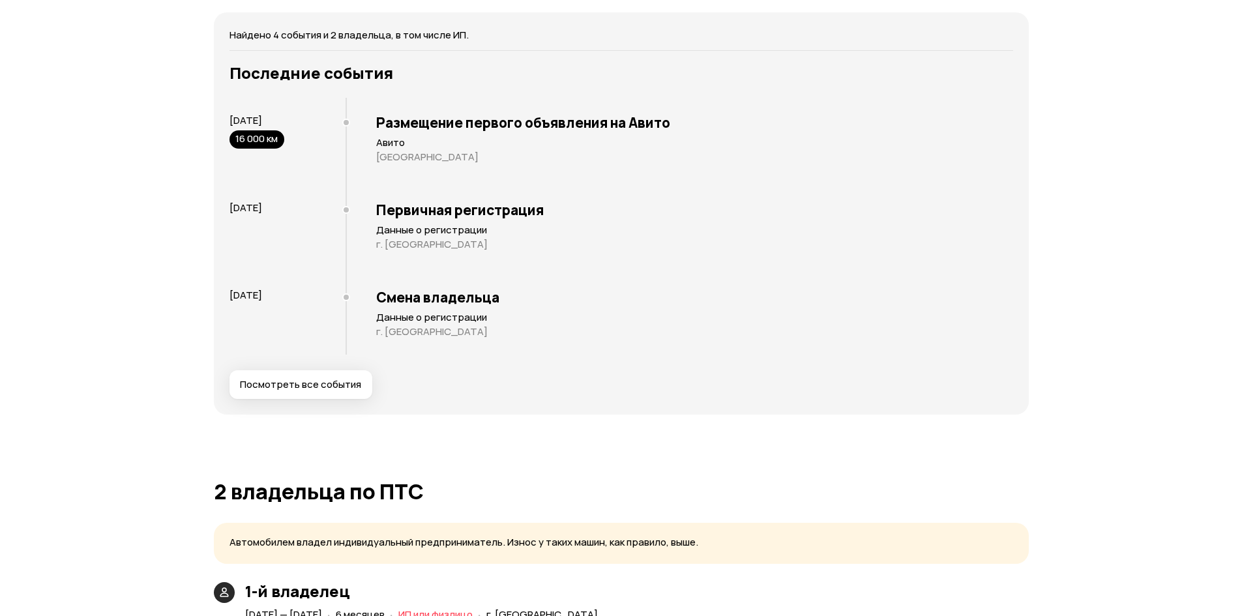
drag, startPoint x: 222, startPoint y: 161, endPoint x: 295, endPoint y: 162, distance: 72.4
click at [295, 162] on div "Найдено 4 события и 2 владельца, в том числе ИП. Последние события [DATE] 16 00…" at bounding box center [621, 213] width 815 height 402
click at [475, 216] on div "Первичная регистрация Данные о регистрации г. [GEOGRAPHIC_DATA]" at bounding box center [680, 244] width 668 height 87
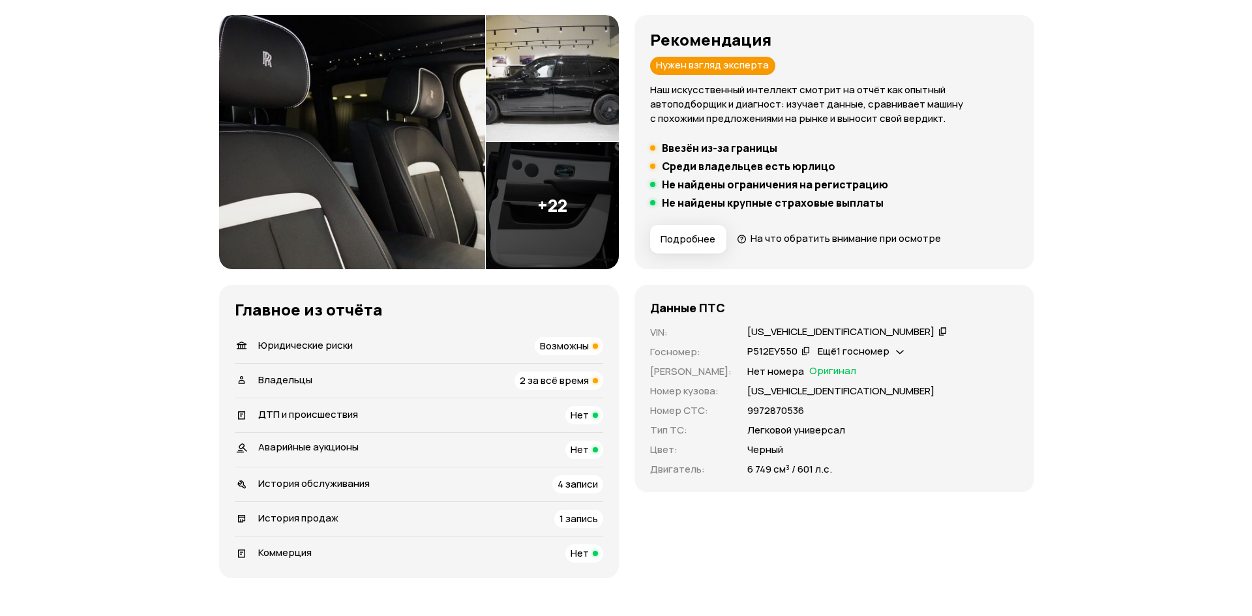
scroll to position [65, 0]
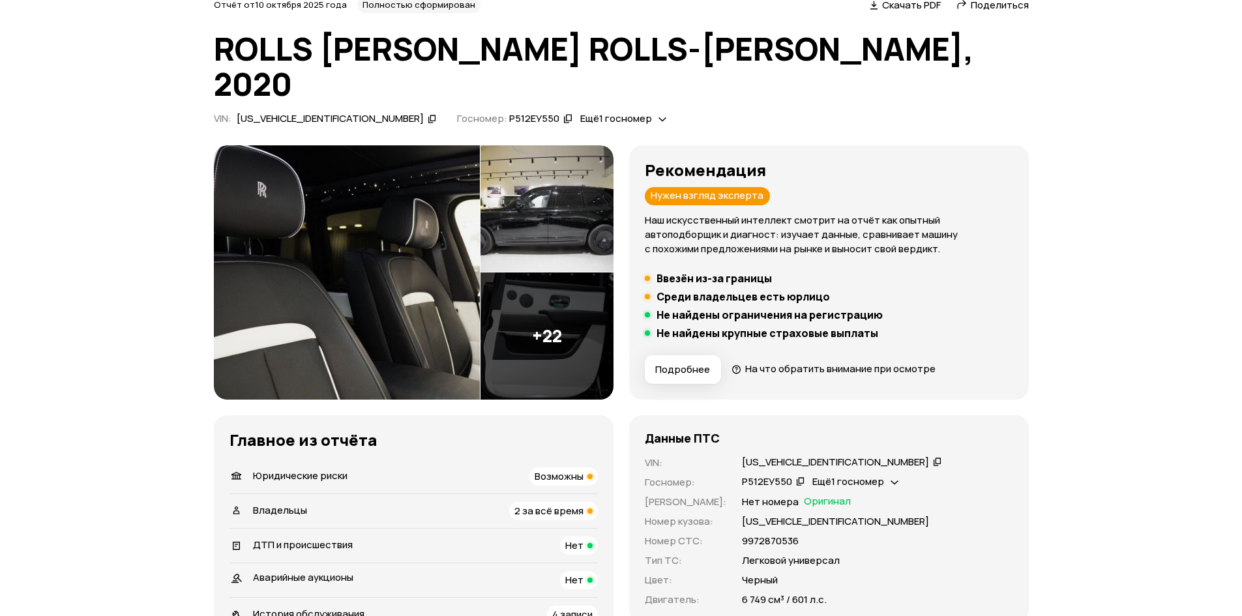
click at [546, 306] on img at bounding box center [547, 336] width 133 height 127
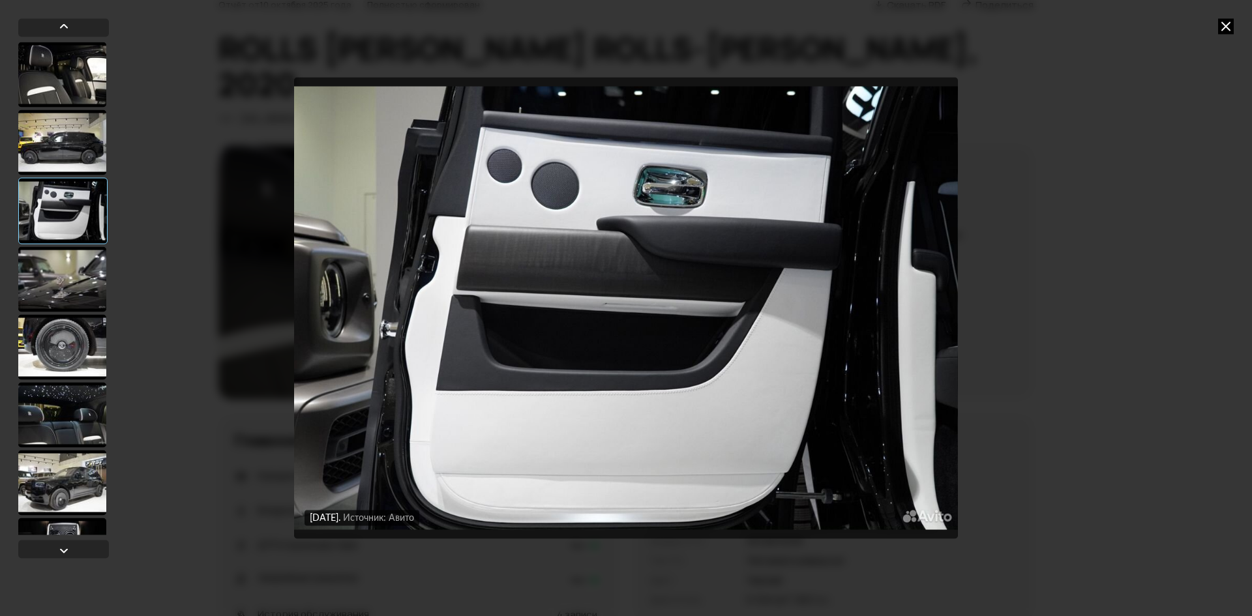
click at [56, 288] on div at bounding box center [62, 278] width 88 height 65
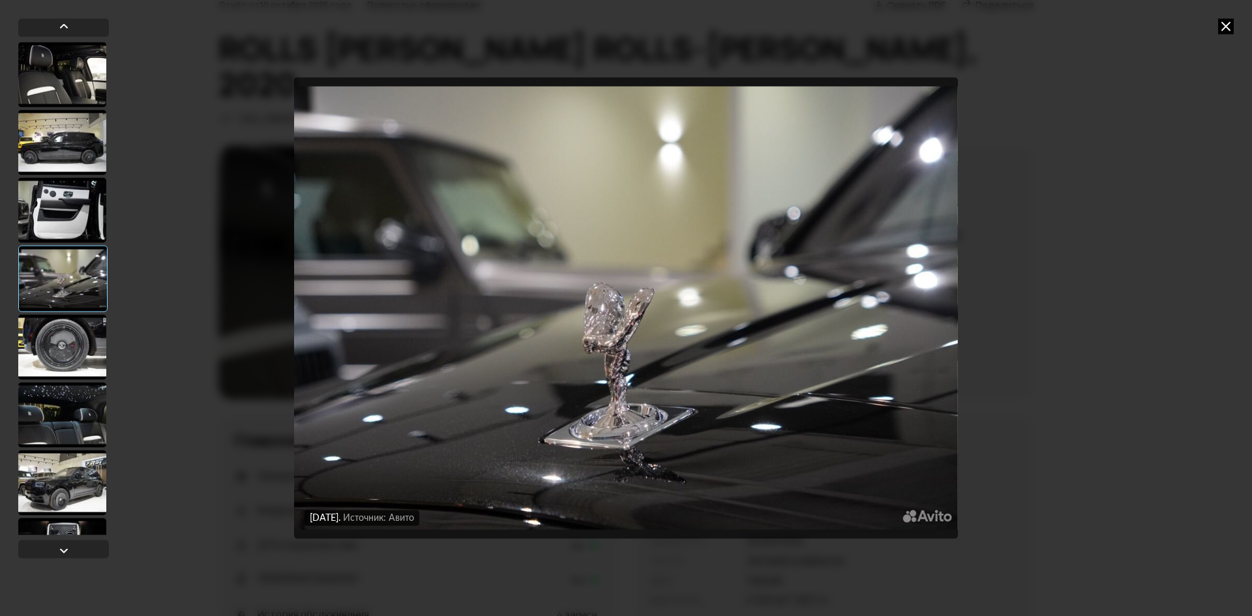
click at [46, 138] on div at bounding box center [62, 142] width 88 height 65
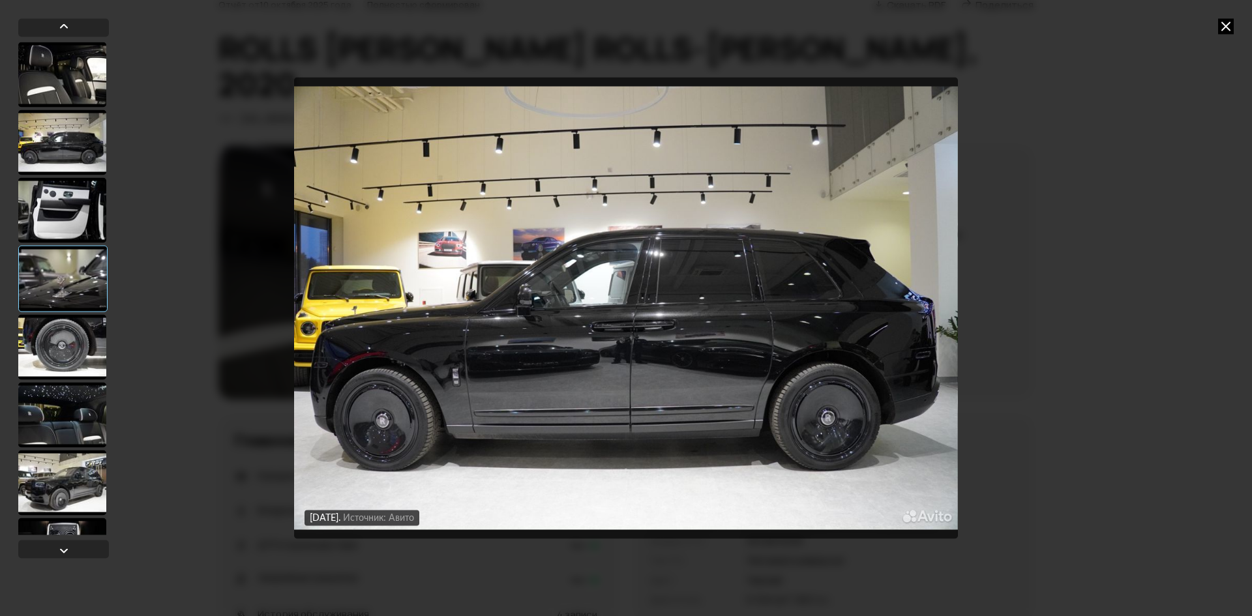
click at [93, 71] on div at bounding box center [62, 74] width 88 height 65
click at [37, 62] on div at bounding box center [62, 74] width 88 height 65
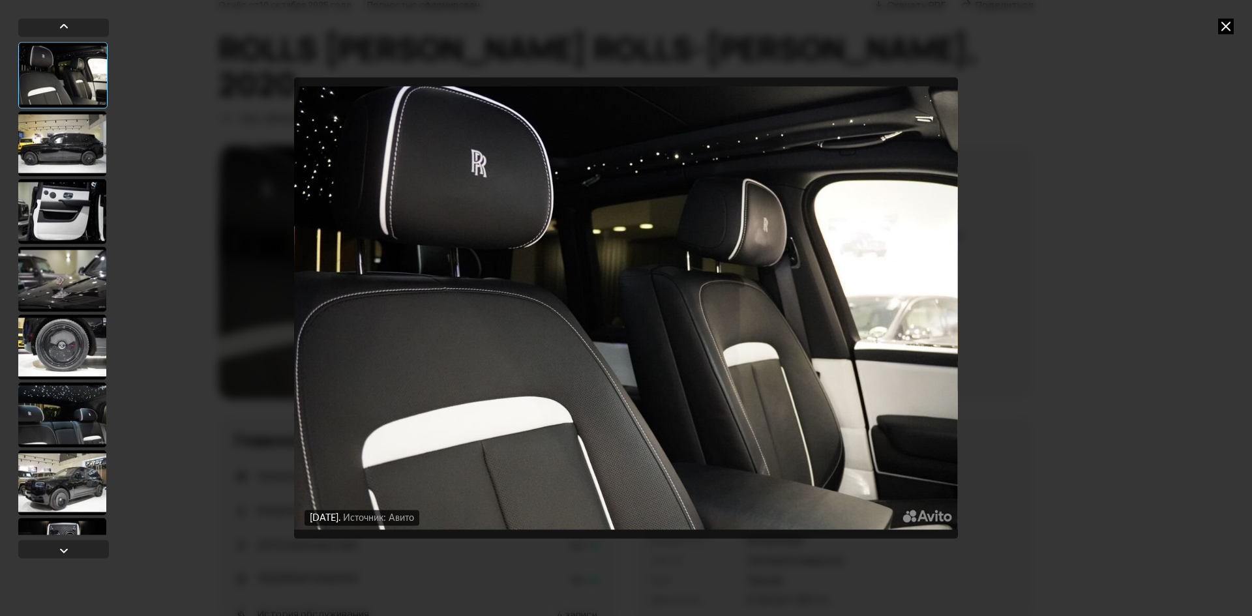
click at [50, 336] on div at bounding box center [62, 346] width 88 height 65
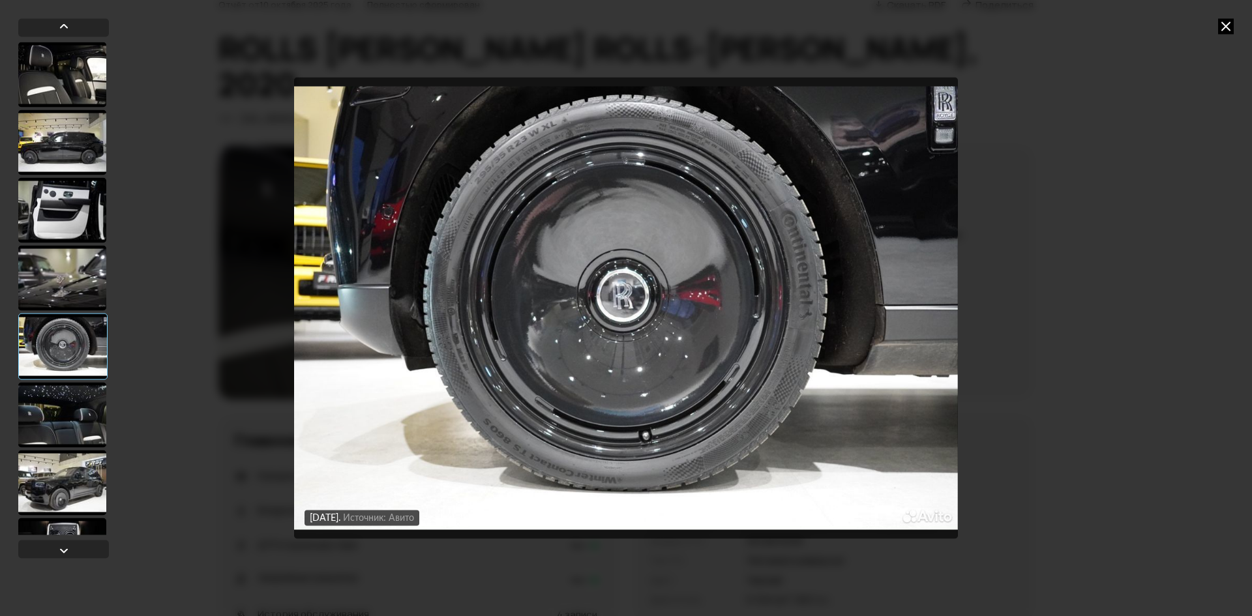
click at [58, 400] on div at bounding box center [62, 414] width 88 height 65
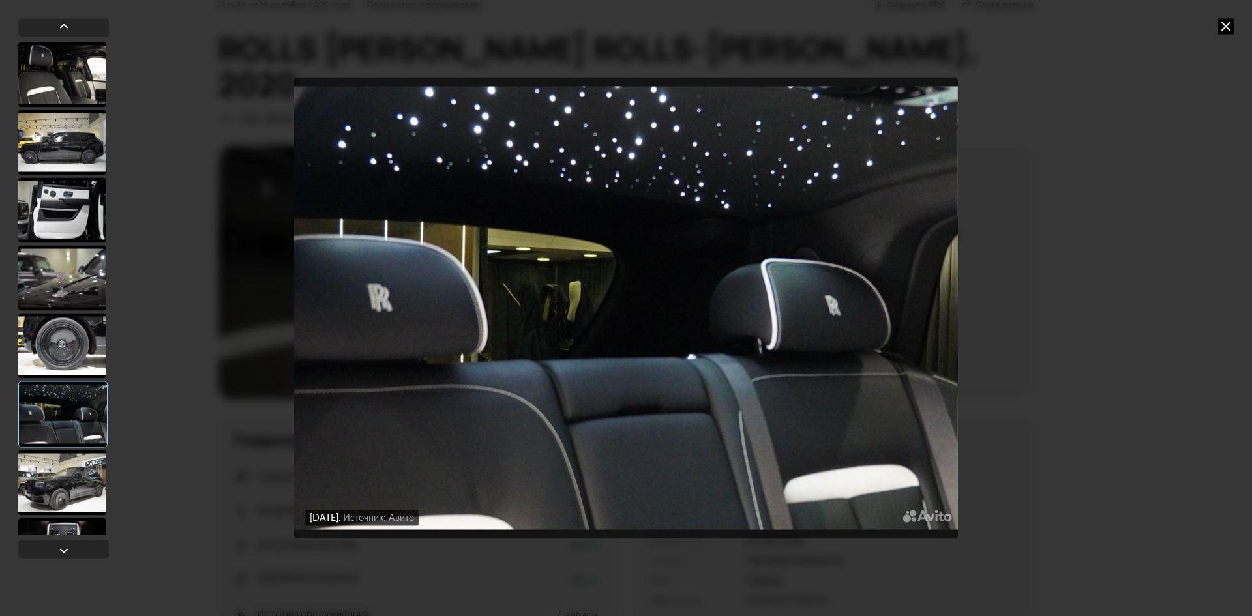
click at [72, 484] on div at bounding box center [62, 482] width 88 height 65
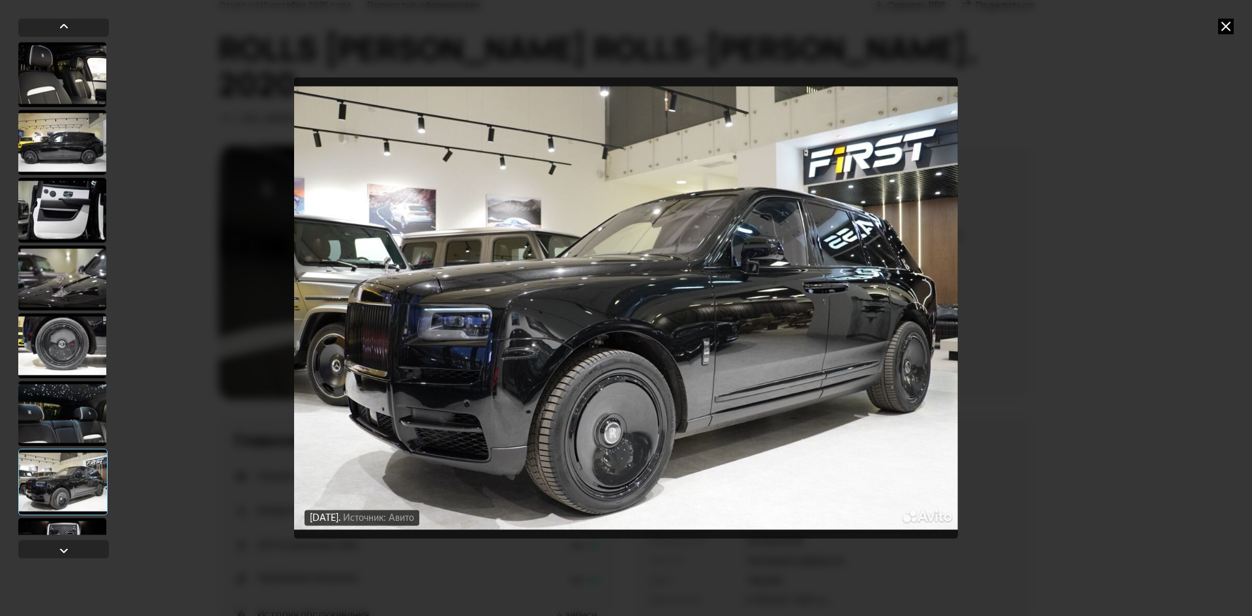
click at [71, 81] on div at bounding box center [62, 74] width 88 height 65
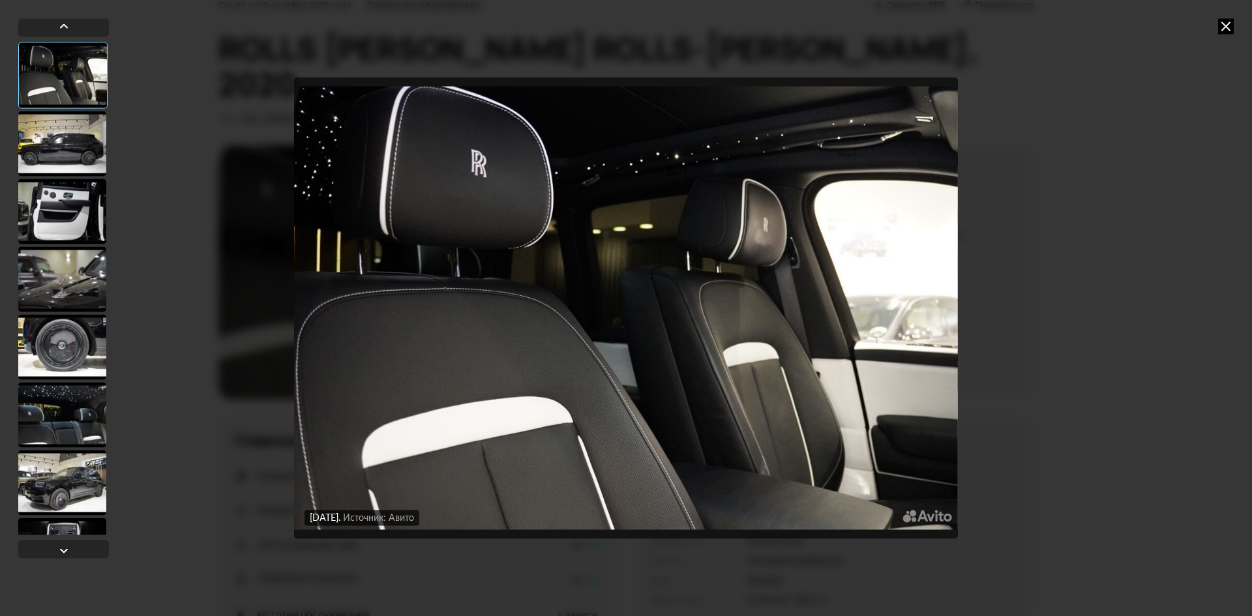
click at [1224, 31] on icon at bounding box center [1226, 26] width 16 height 16
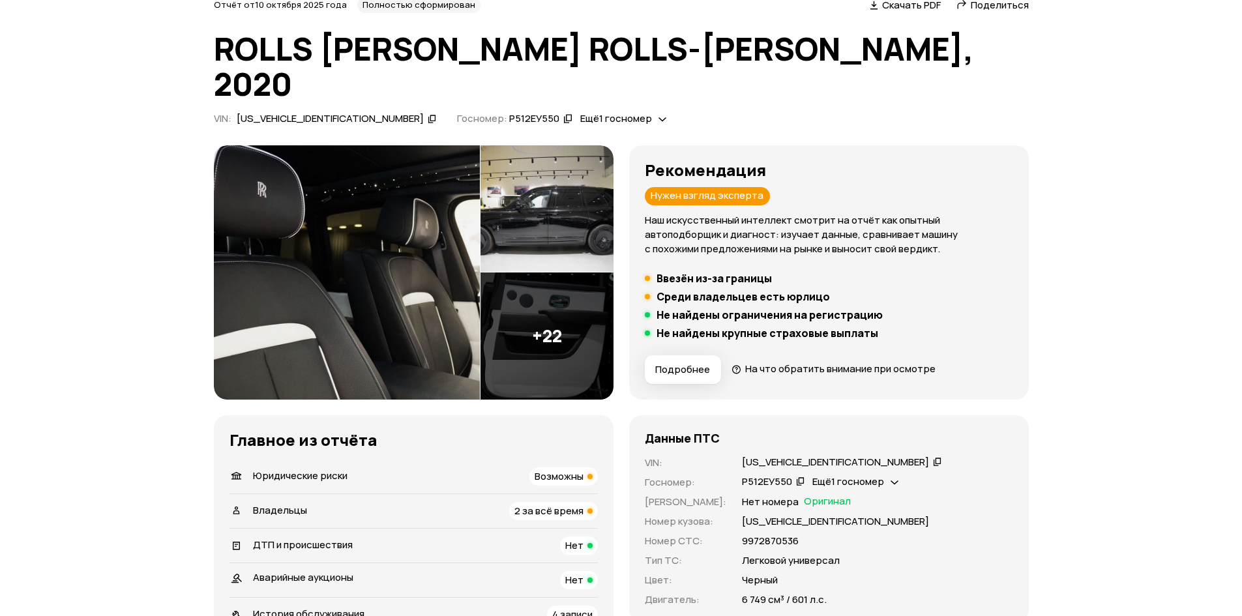
click at [568, 281] on img at bounding box center [547, 336] width 133 height 127
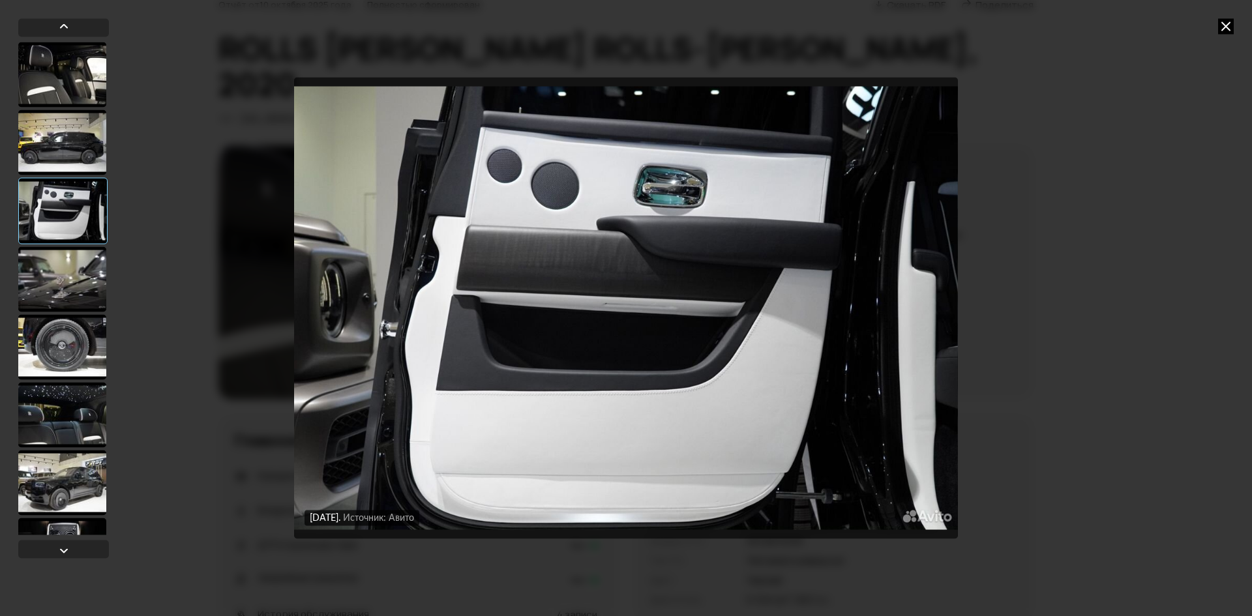
click at [60, 289] on div at bounding box center [62, 278] width 88 height 65
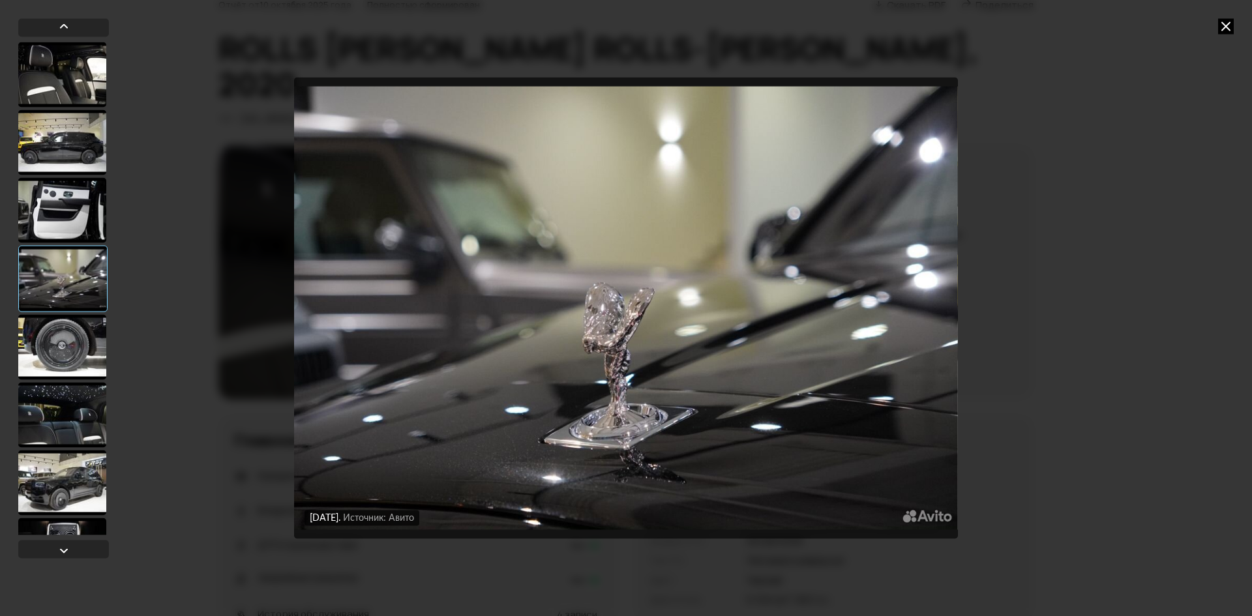
click at [62, 332] on div at bounding box center [62, 346] width 88 height 65
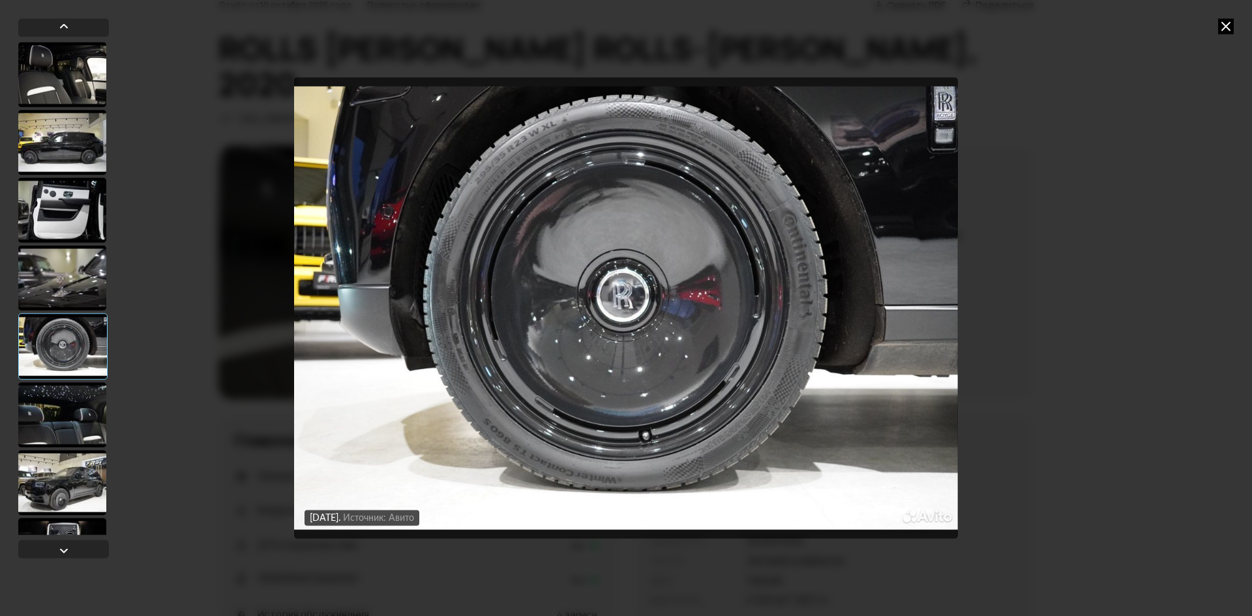
click at [67, 149] on div at bounding box center [62, 142] width 88 height 65
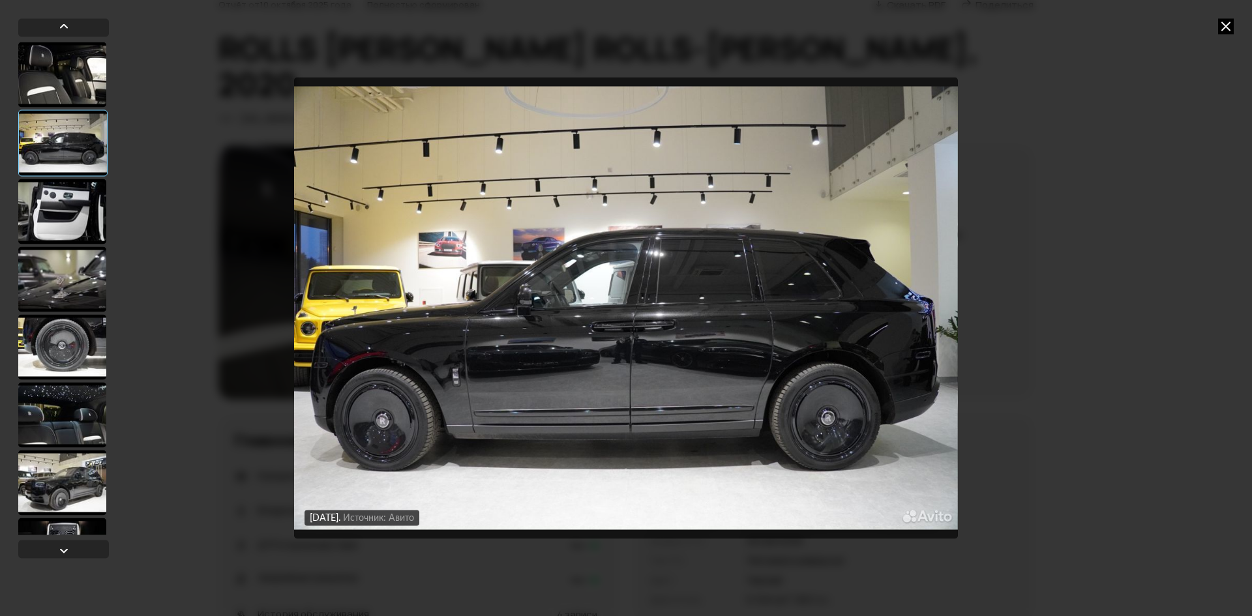
click at [74, 70] on div at bounding box center [62, 74] width 88 height 65
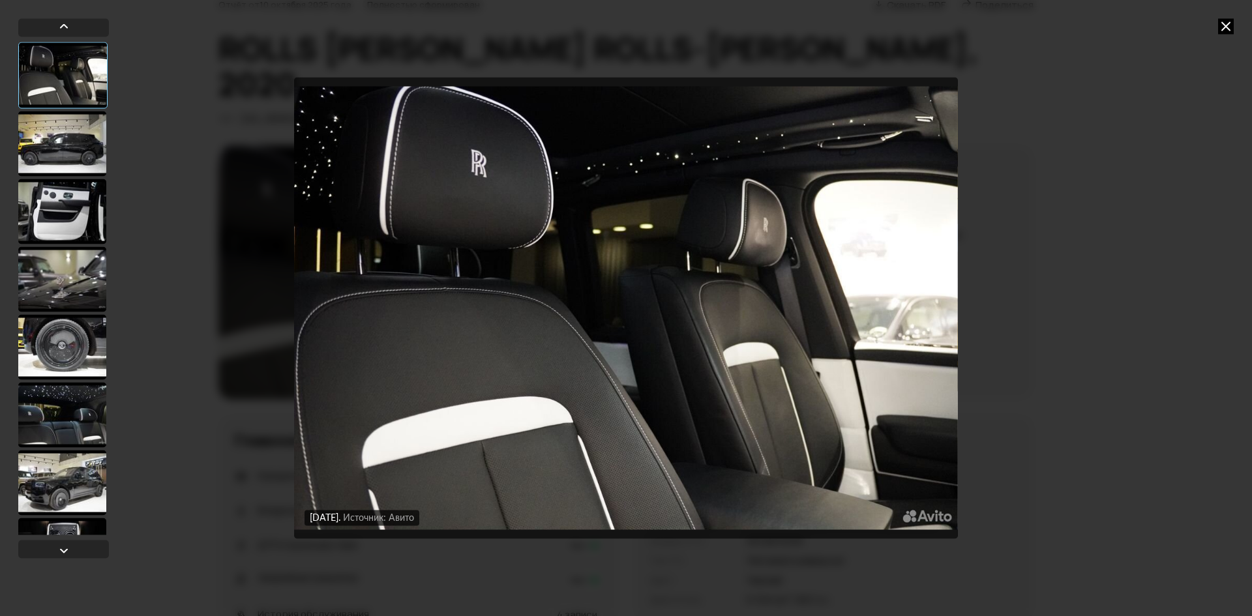
click at [77, 442] on div at bounding box center [62, 414] width 88 height 65
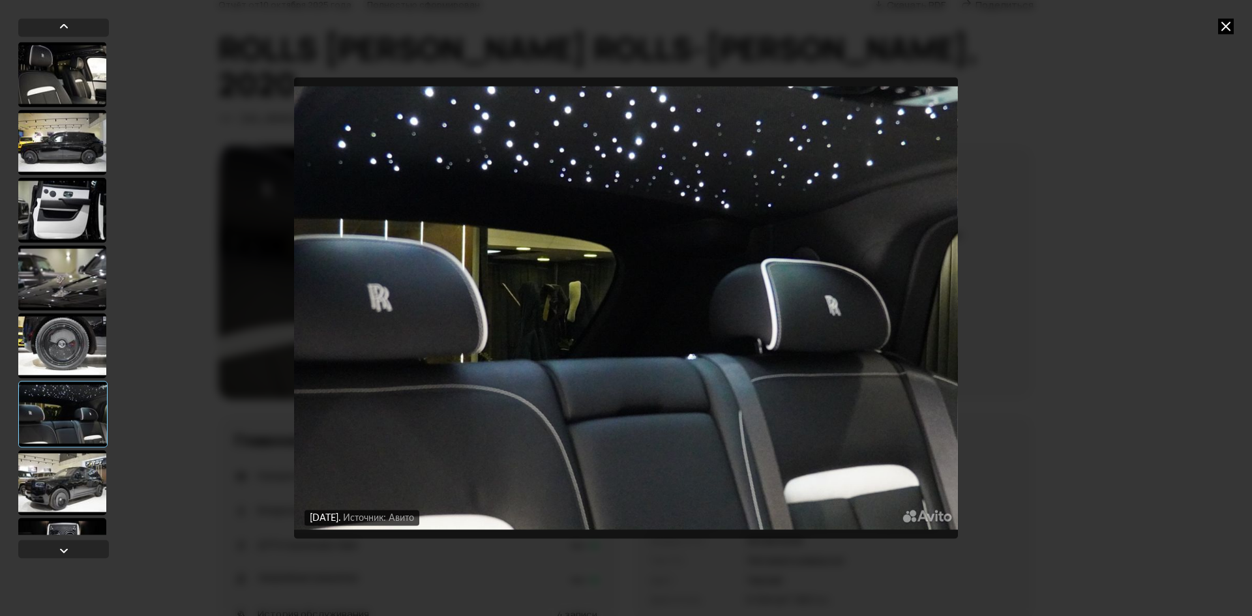
click at [89, 484] on div at bounding box center [62, 482] width 88 height 65
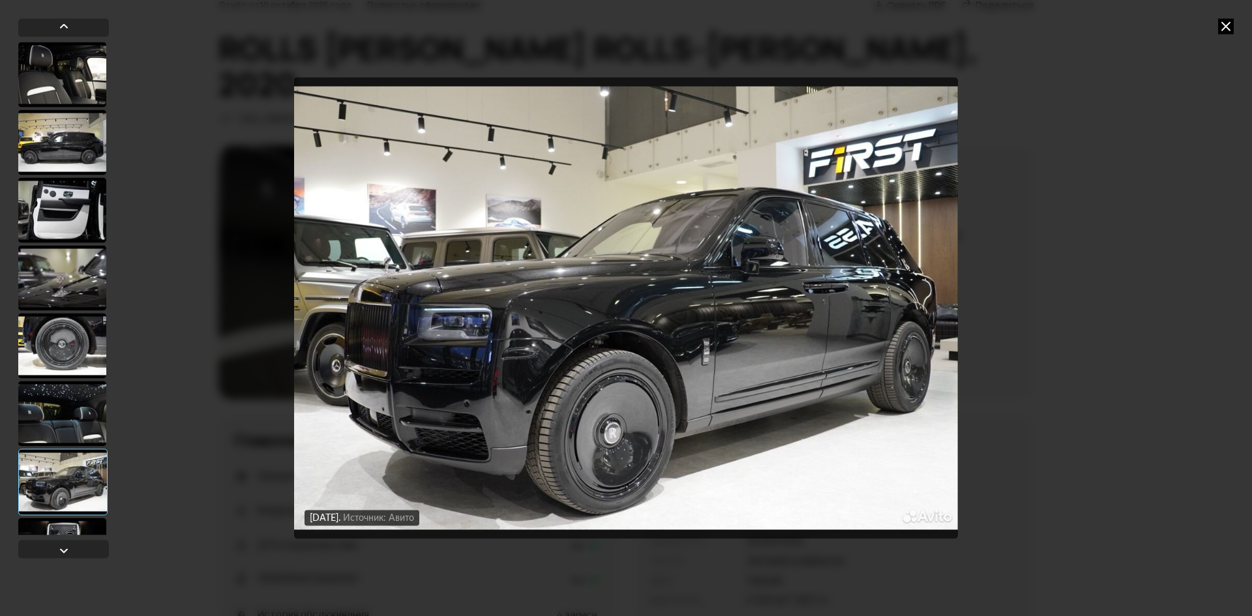
click at [72, 421] on div at bounding box center [62, 413] width 88 height 65
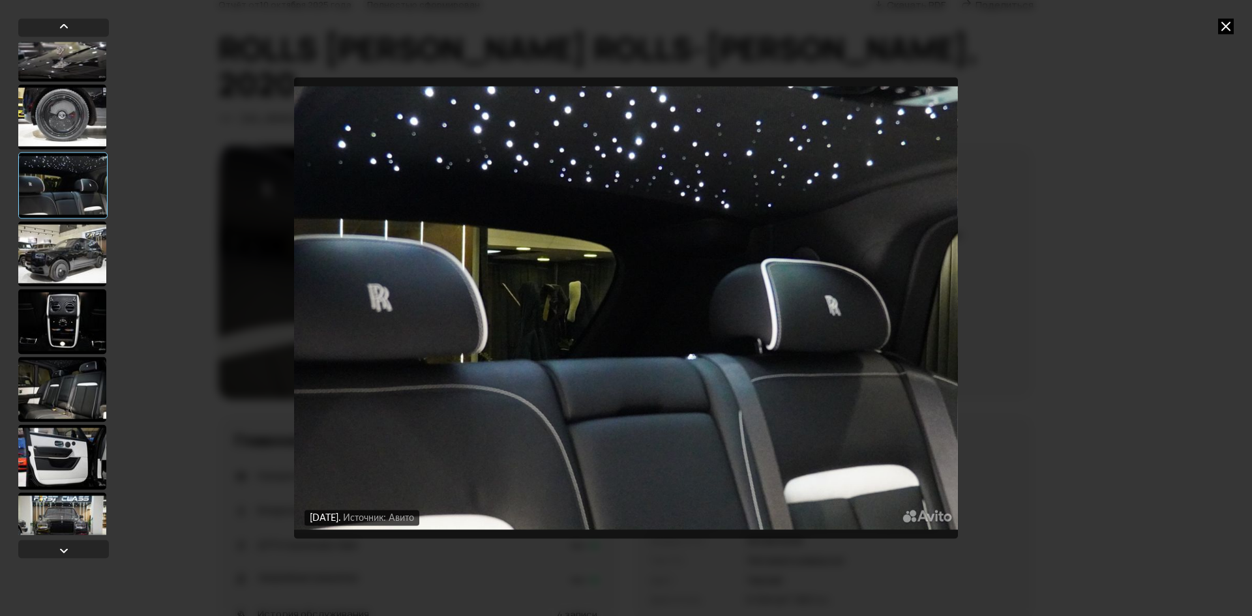
scroll to position [261, 0]
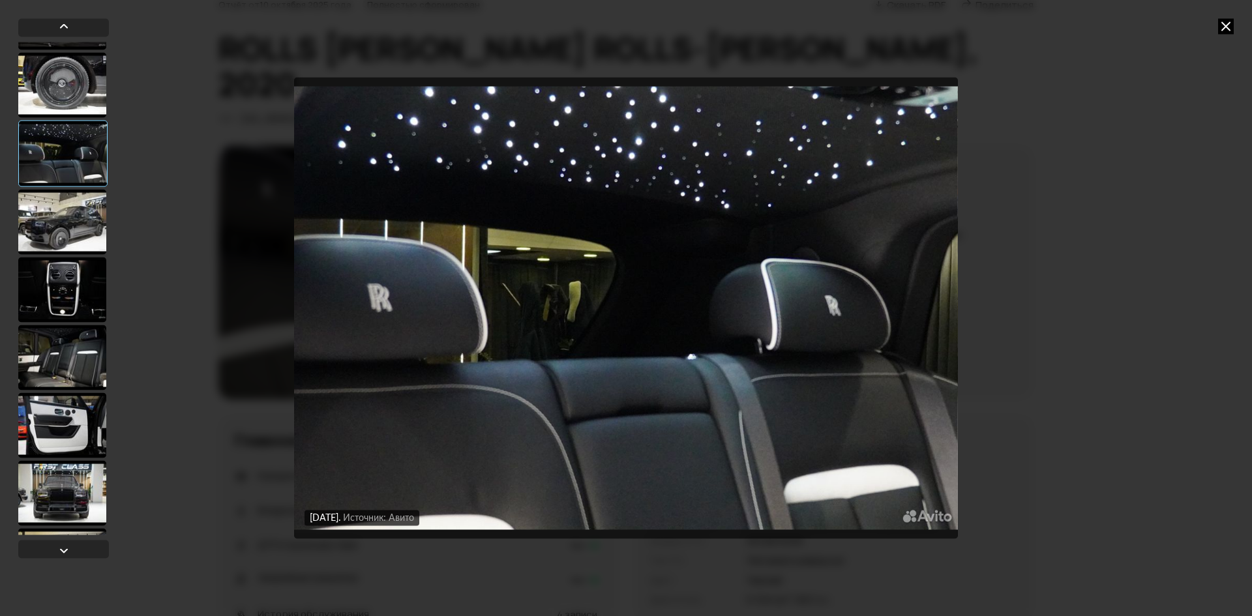
click at [69, 308] on div at bounding box center [62, 289] width 88 height 65
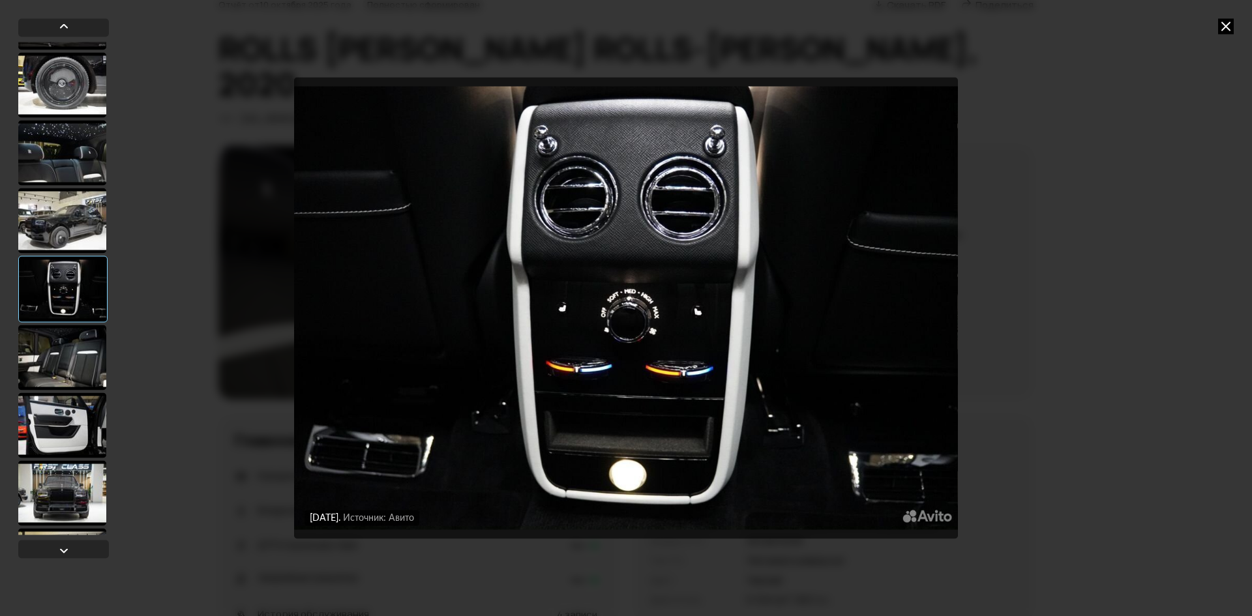
click at [61, 352] on div at bounding box center [62, 357] width 88 height 65
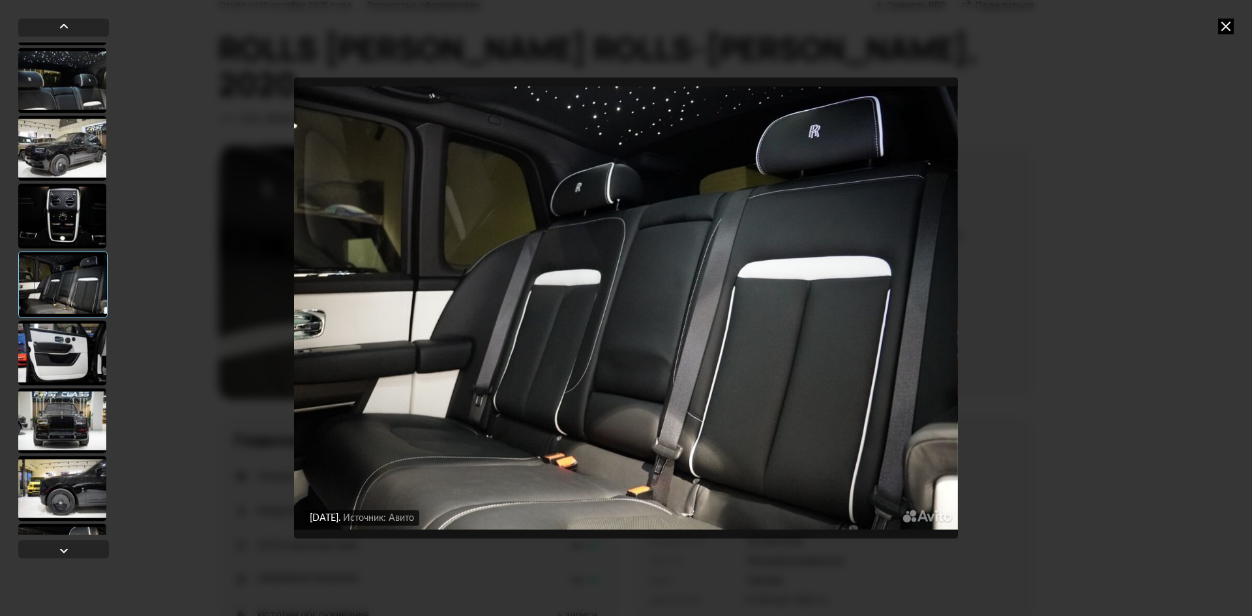
scroll to position [391, 0]
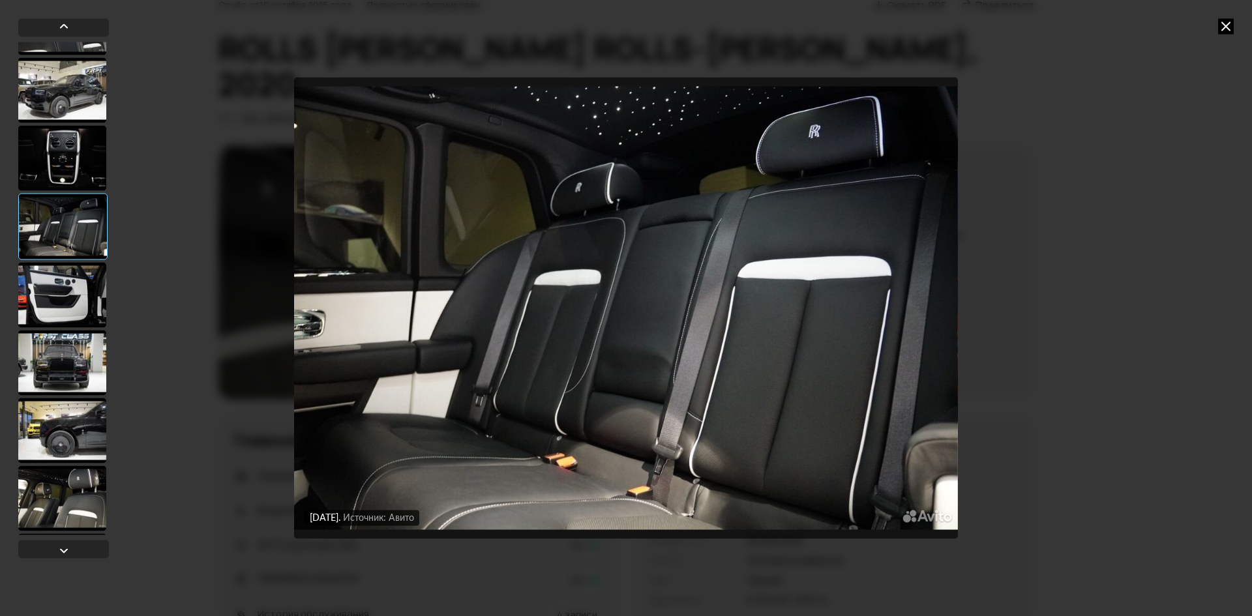
click at [61, 306] on div at bounding box center [62, 294] width 88 height 65
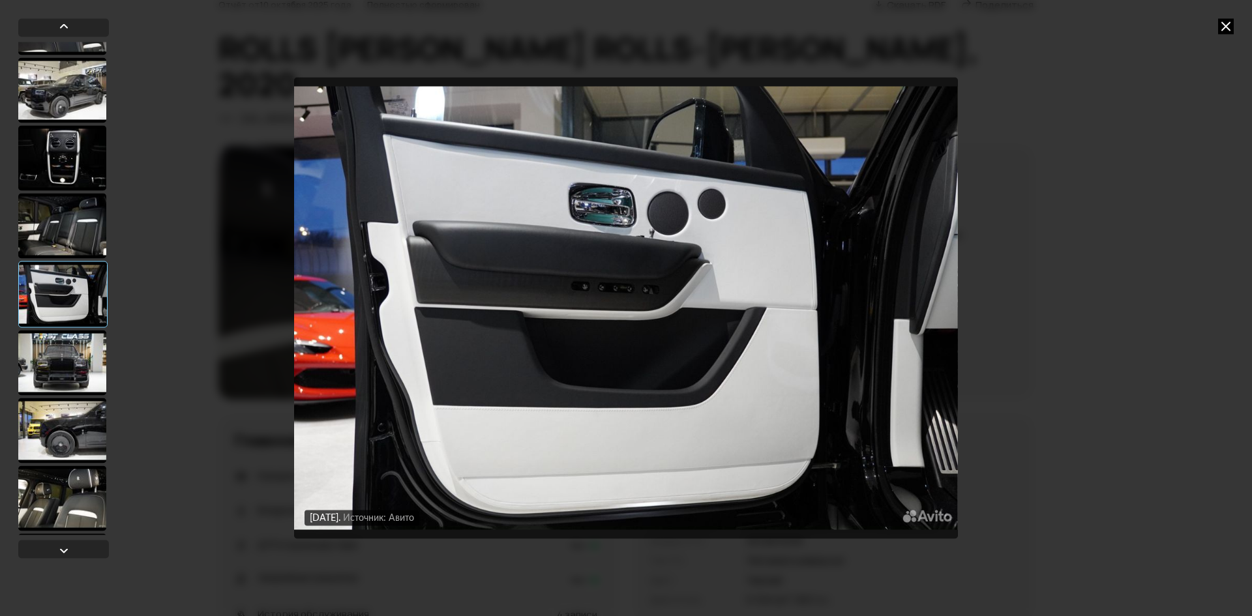
click at [62, 361] on div at bounding box center [62, 362] width 88 height 65
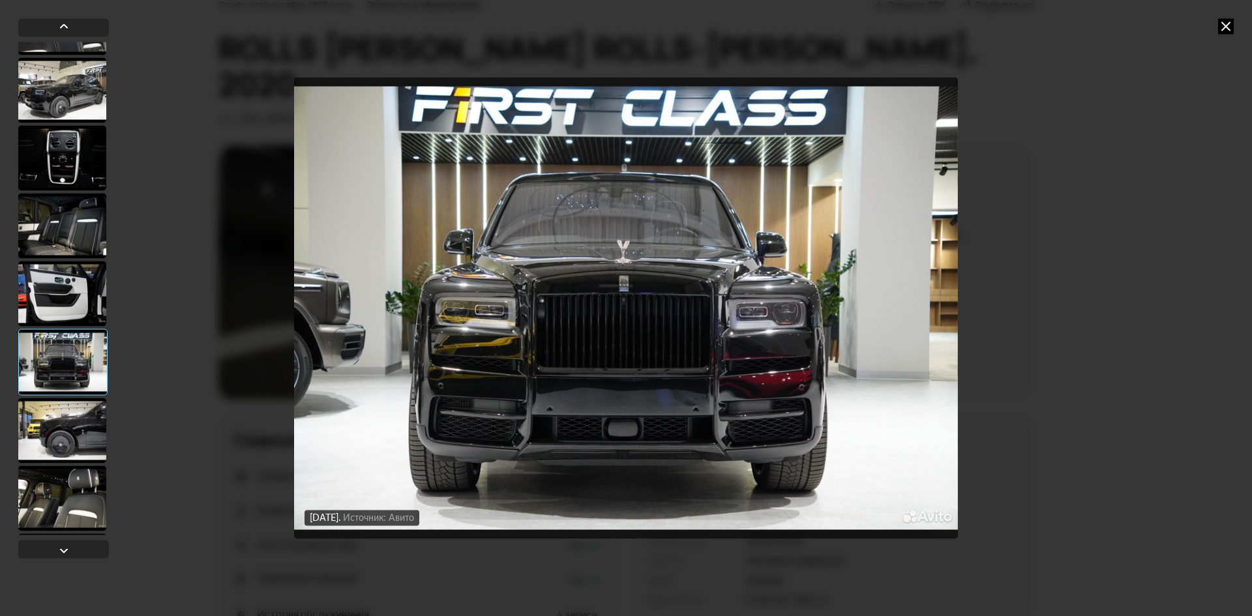
click at [65, 424] on div at bounding box center [62, 430] width 88 height 65
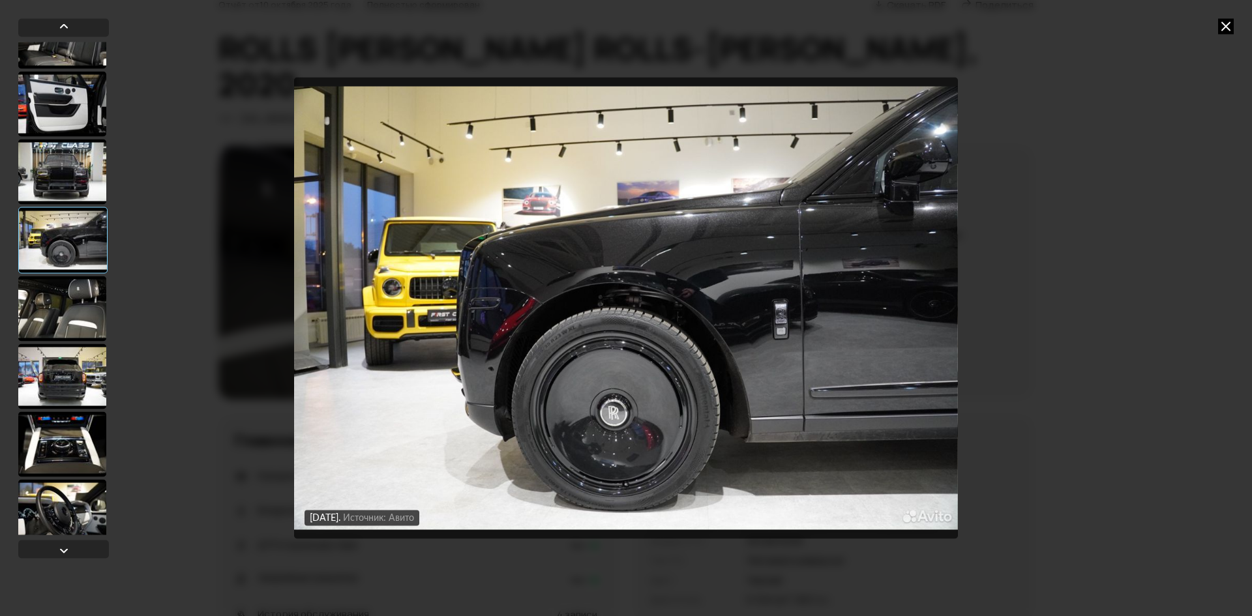
scroll to position [587, 0]
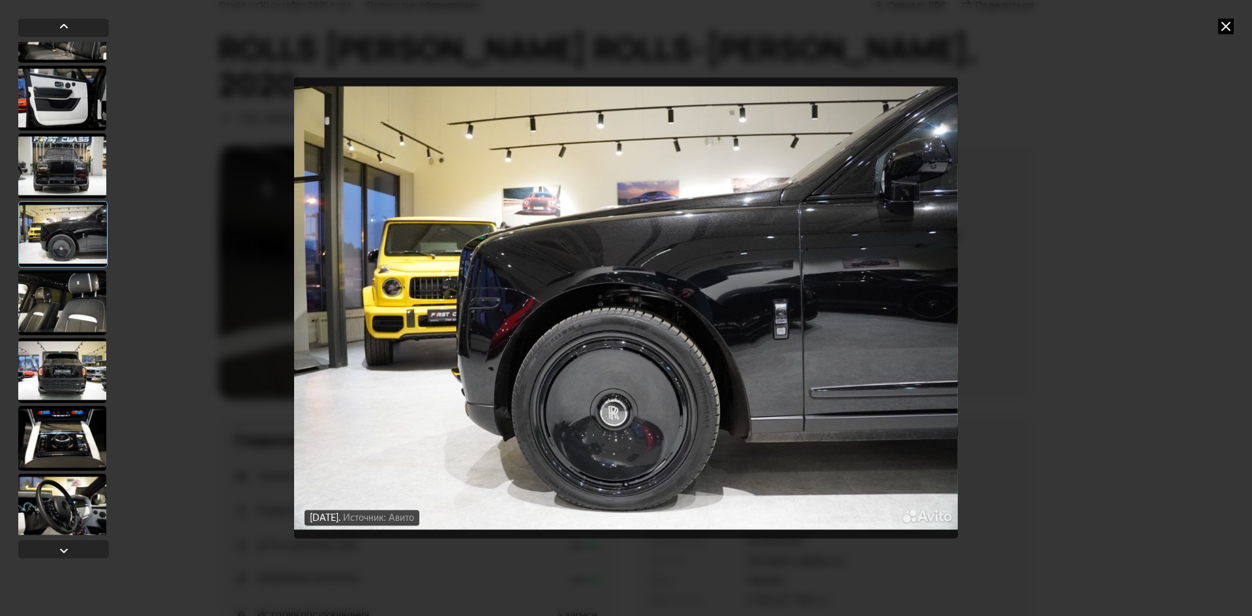
click at [69, 374] on div at bounding box center [62, 370] width 88 height 65
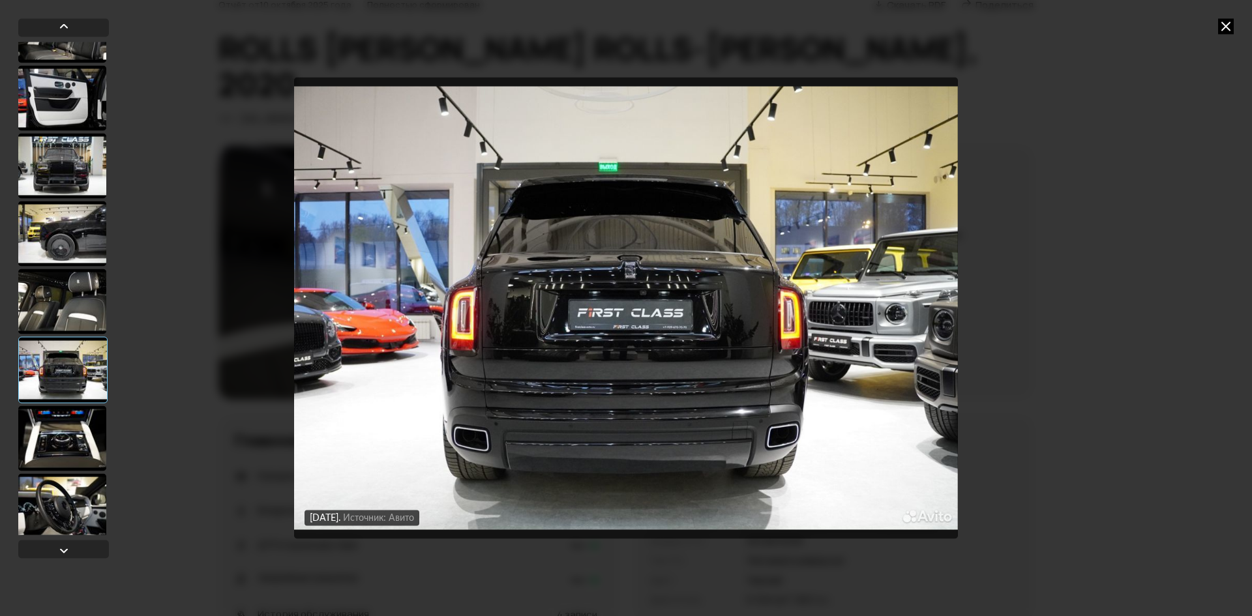
click at [66, 424] on div at bounding box center [62, 438] width 88 height 65
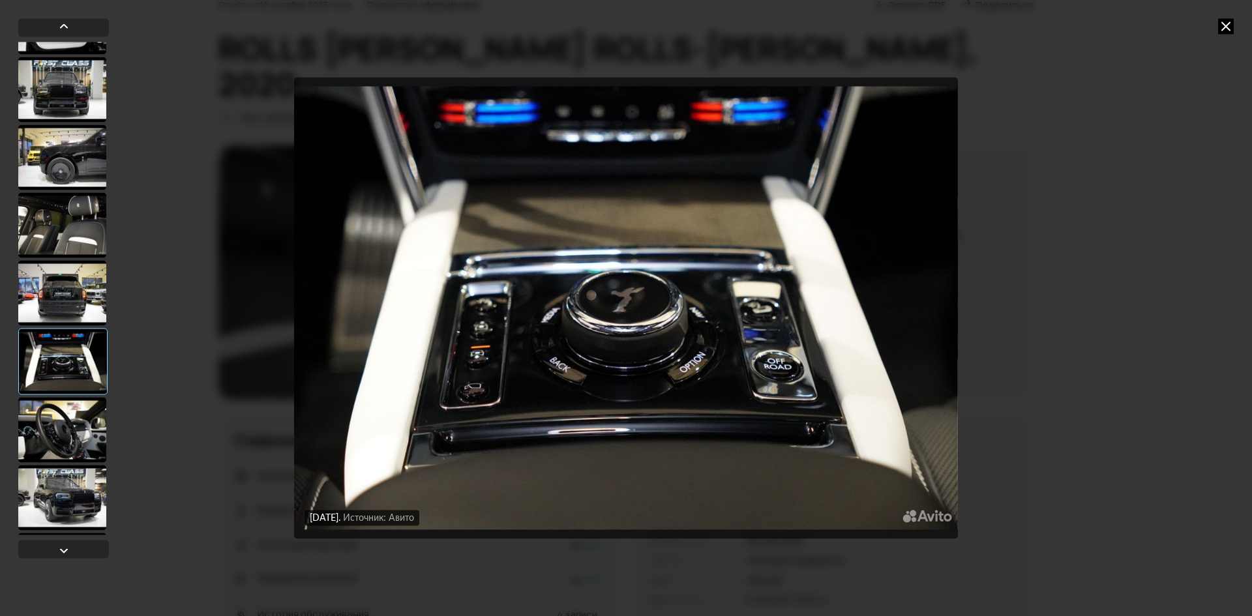
scroll to position [782, 0]
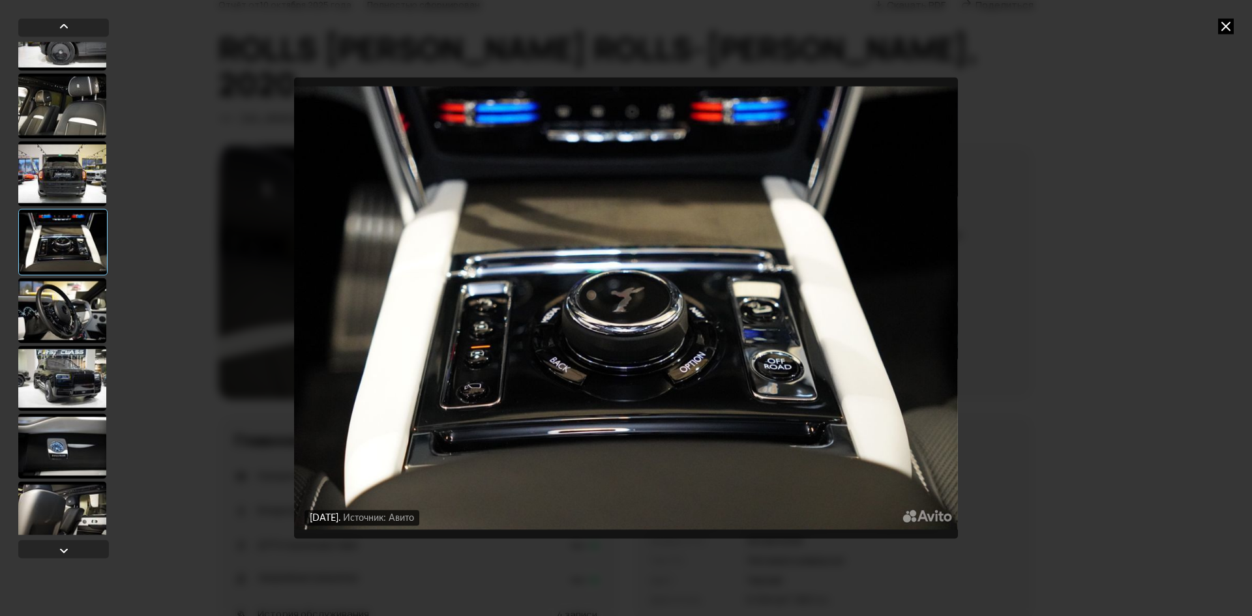
click at [65, 351] on div at bounding box center [62, 378] width 88 height 65
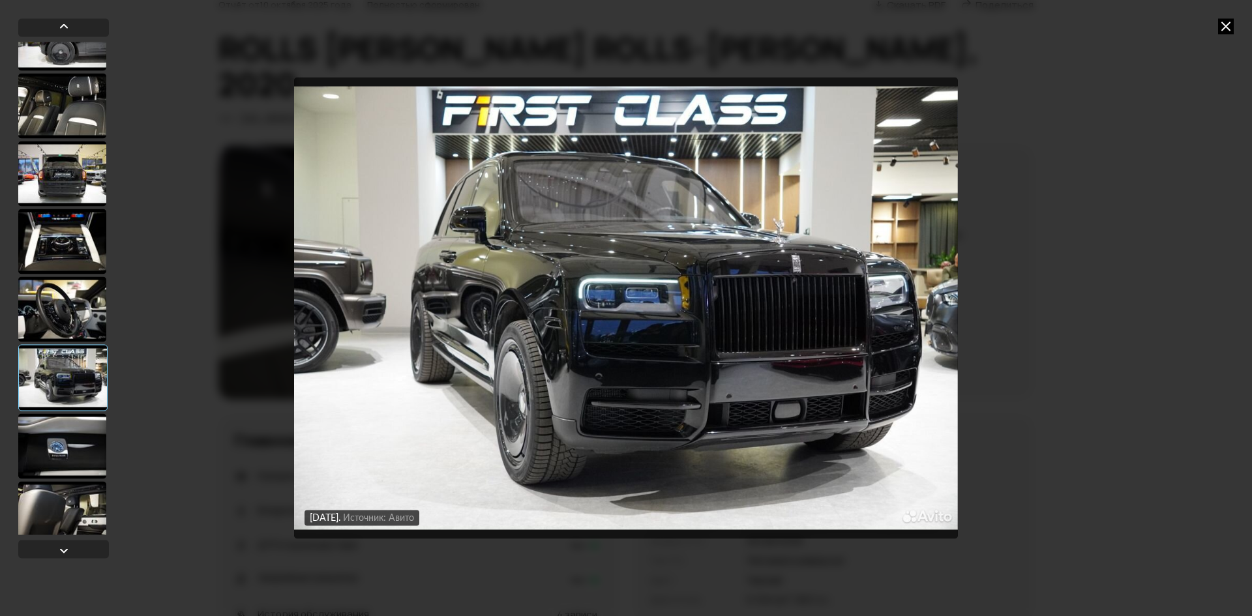
click at [65, 446] on div at bounding box center [62, 445] width 88 height 65
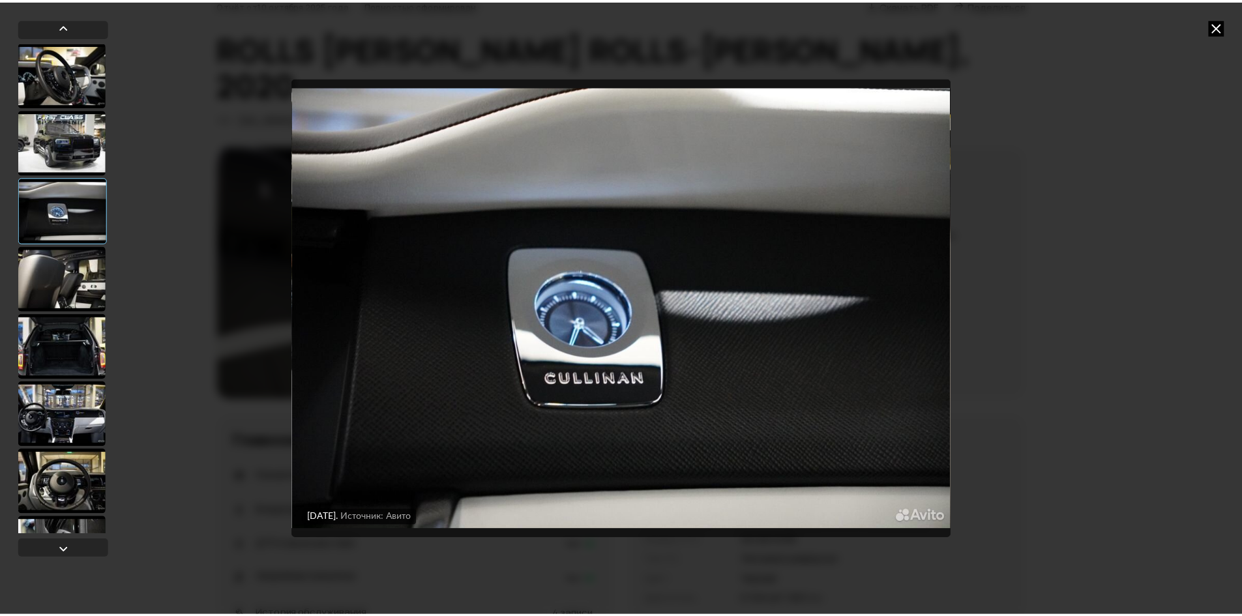
scroll to position [1043, 0]
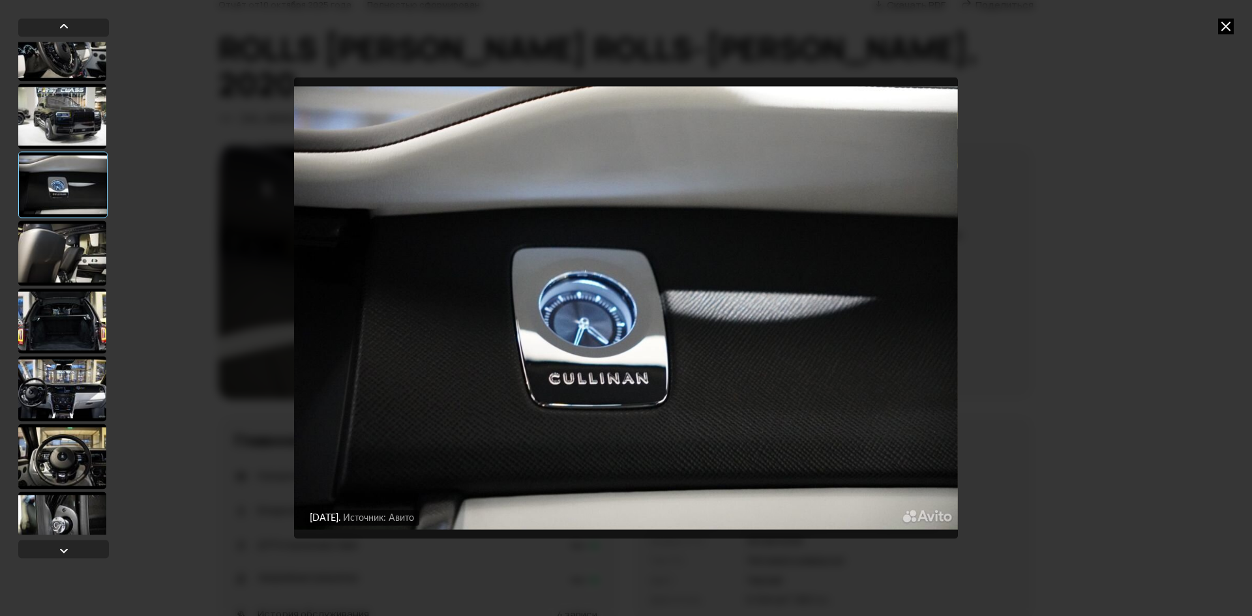
click at [79, 267] on div at bounding box center [62, 252] width 88 height 65
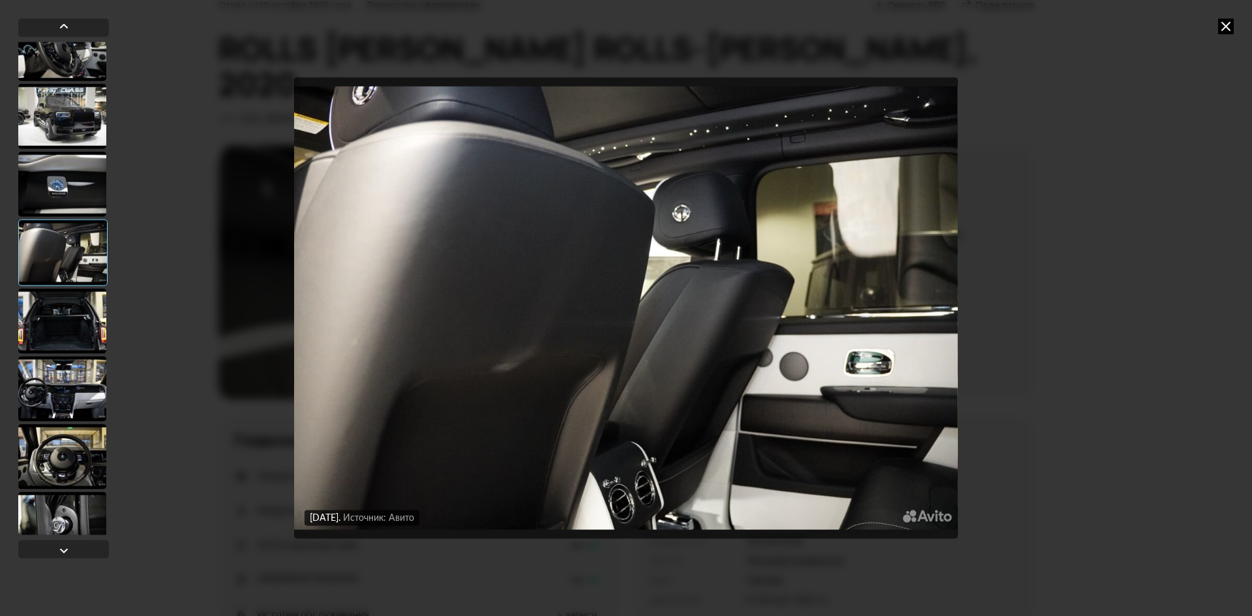
click at [1232, 31] on icon at bounding box center [1226, 26] width 16 height 16
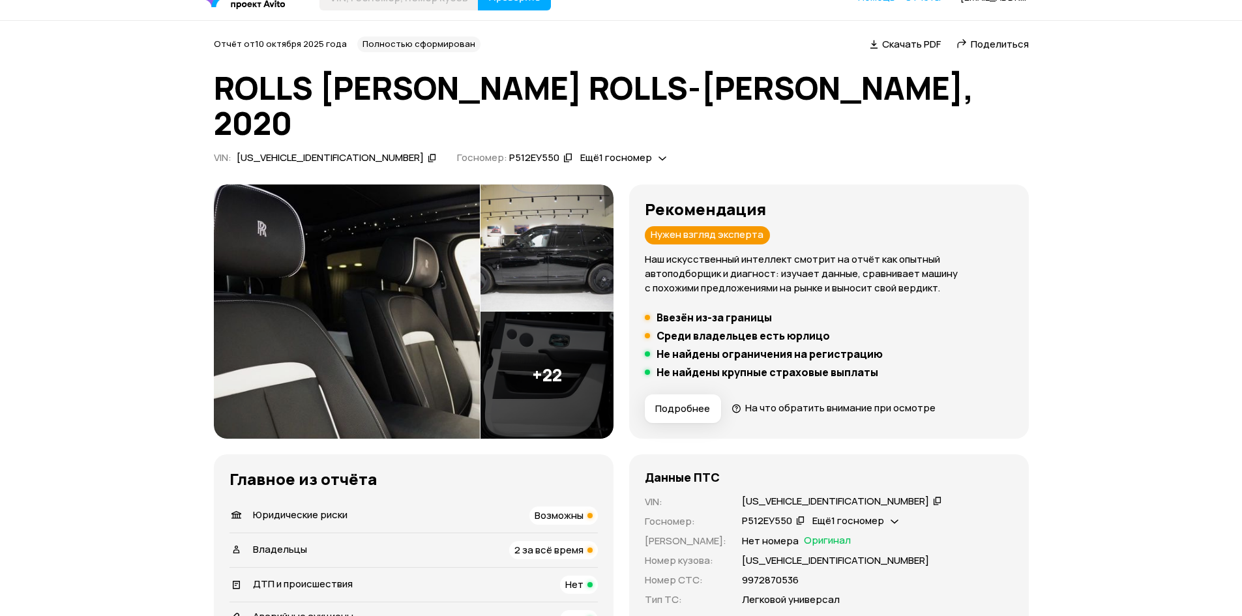
scroll to position [0, 0]
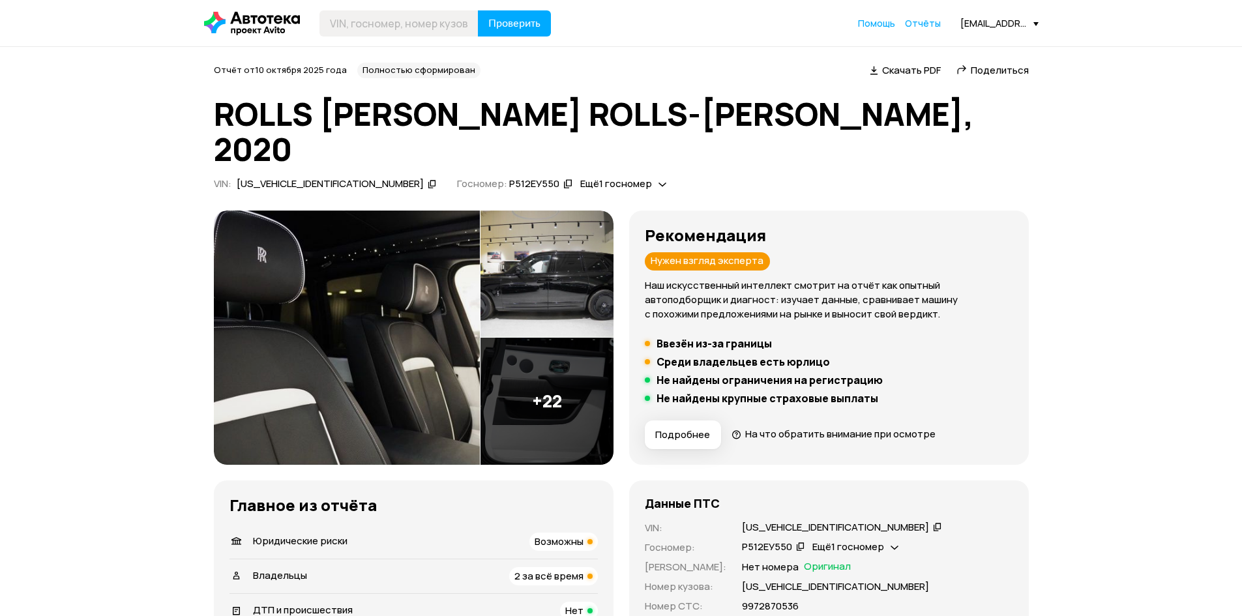
click at [659, 177] on icon at bounding box center [663, 183] width 8 height 13
drag, startPoint x: 907, startPoint y: 111, endPoint x: 812, endPoint y: 111, distance: 94.5
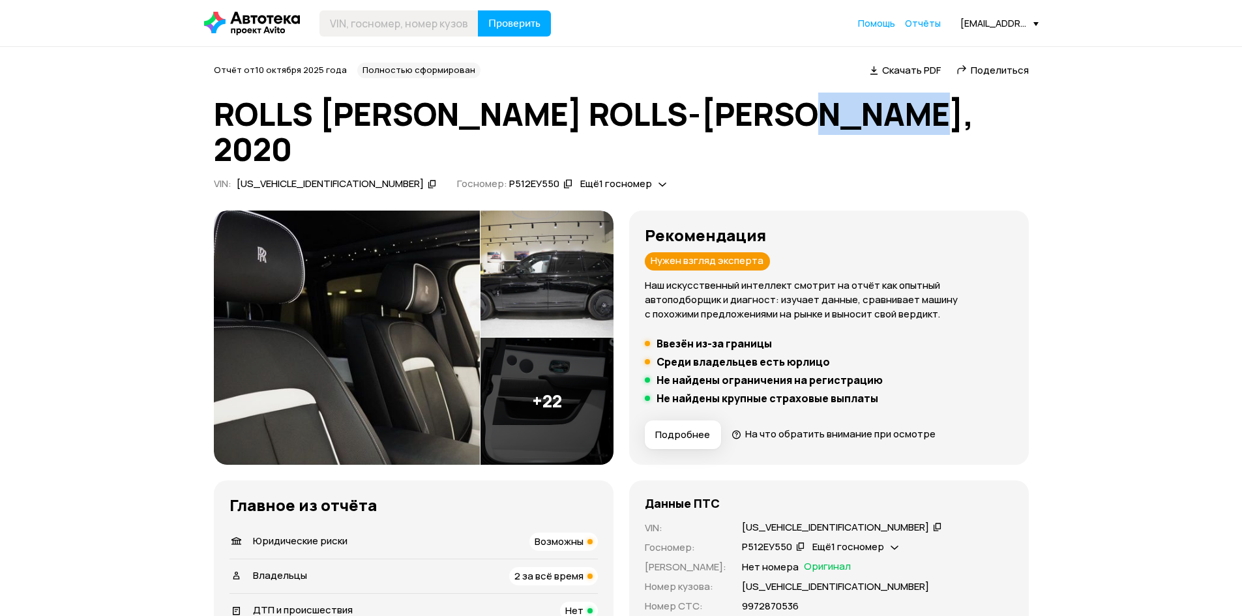
click at [812, 111] on h1 "ROLLS [PERSON_NAME] ROLLS-[PERSON_NAME], 2020" at bounding box center [621, 131] width 815 height 70
click at [559, 245] on img at bounding box center [547, 274] width 133 height 127
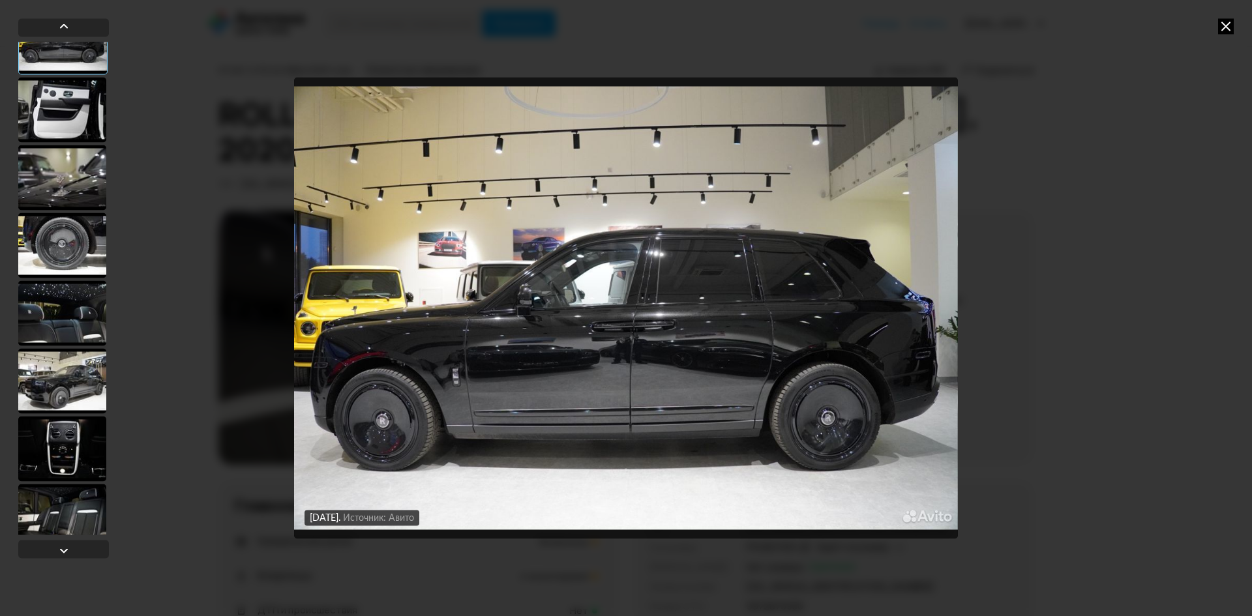
scroll to position [261, 0]
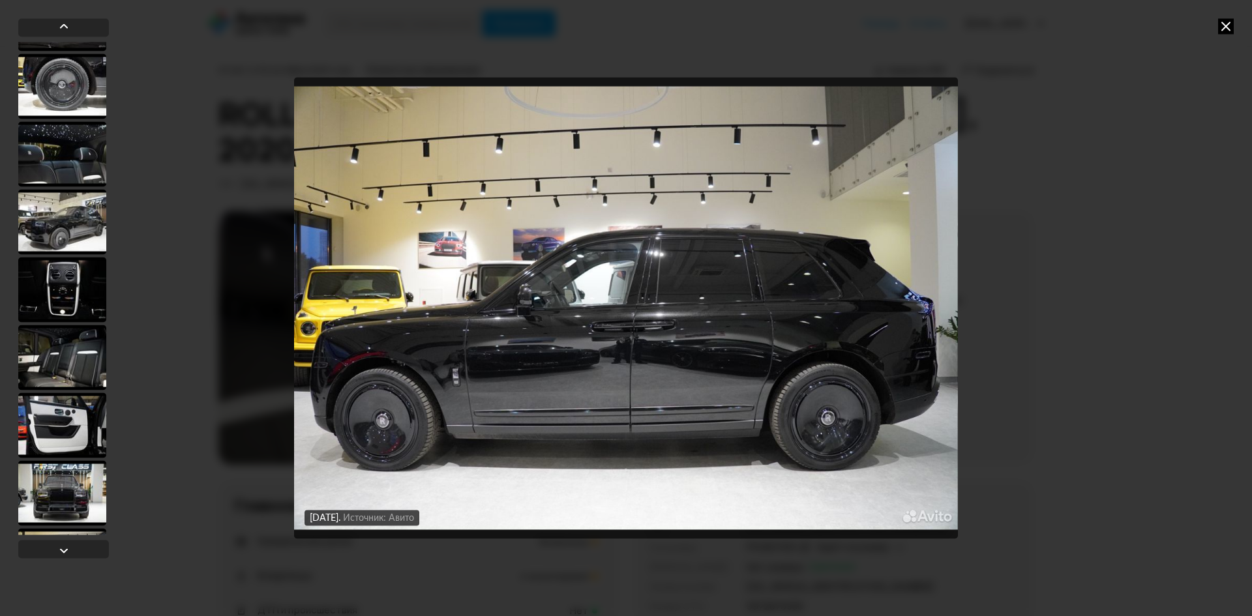
click at [74, 363] on div at bounding box center [62, 357] width 88 height 65
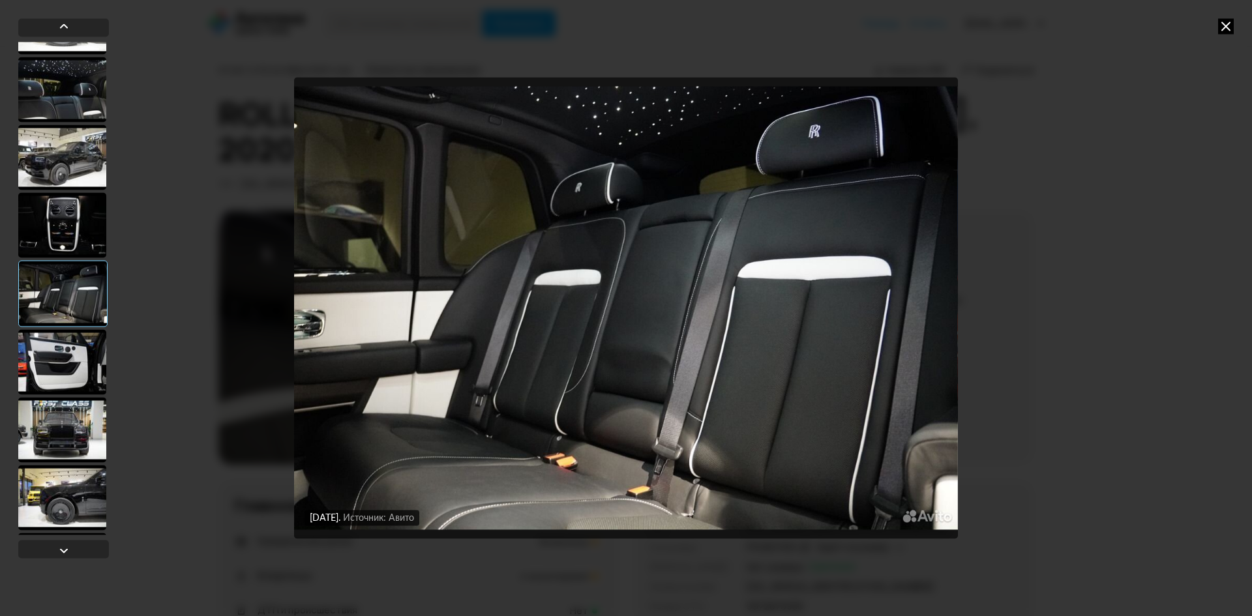
scroll to position [520, 0]
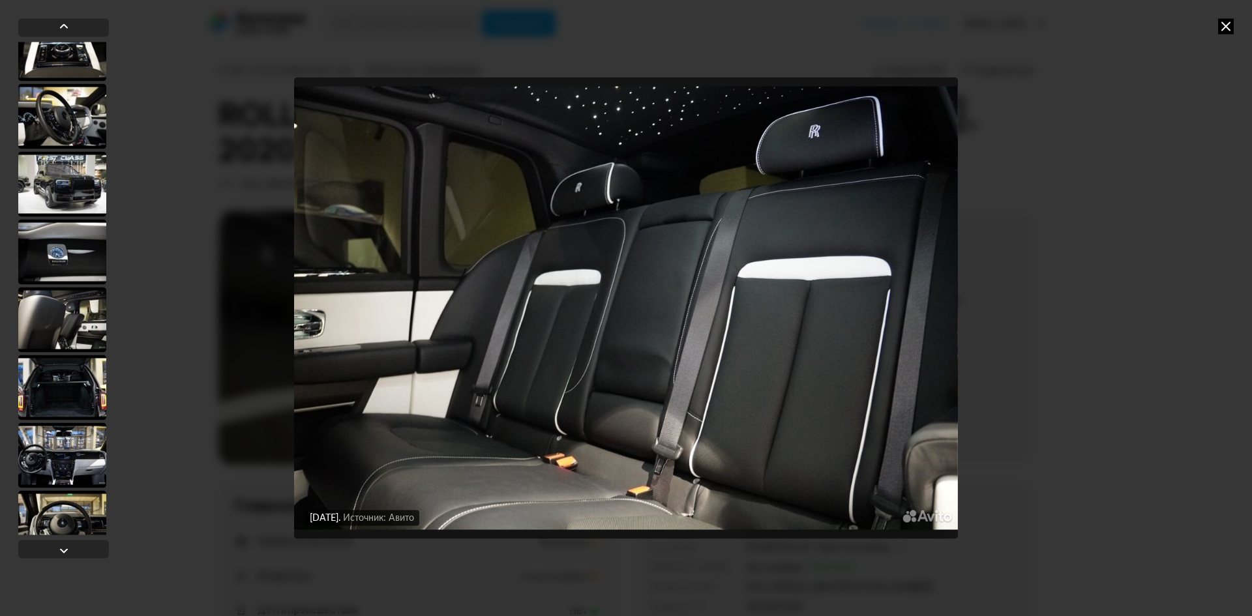
click at [68, 318] on div at bounding box center [62, 319] width 88 height 65
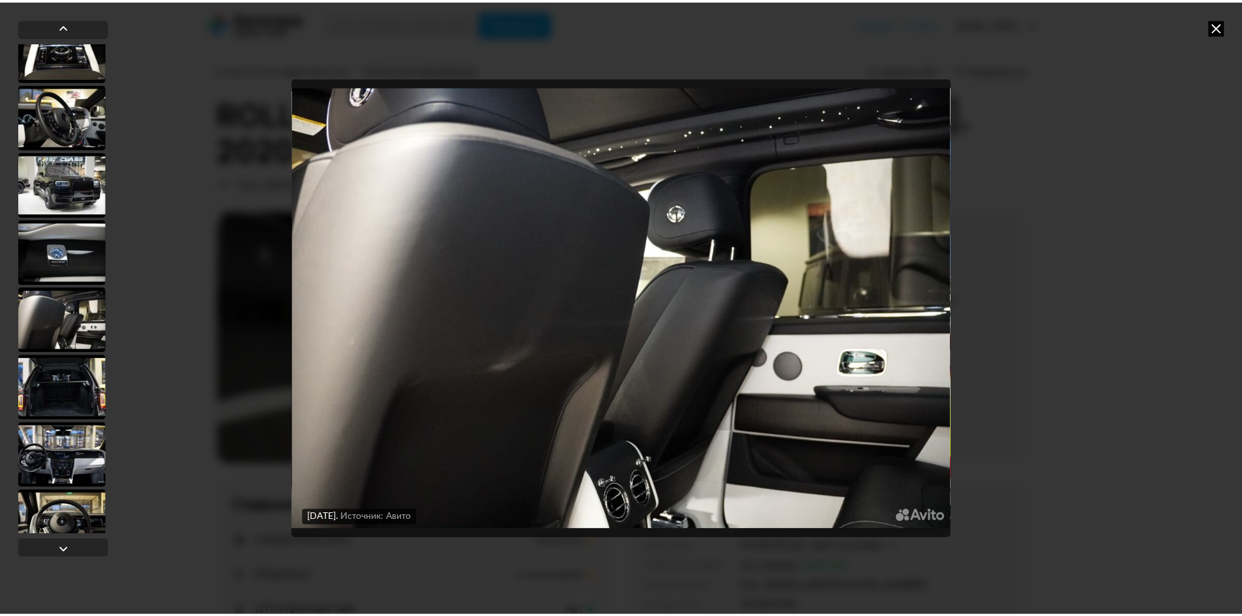
scroll to position [975, 0]
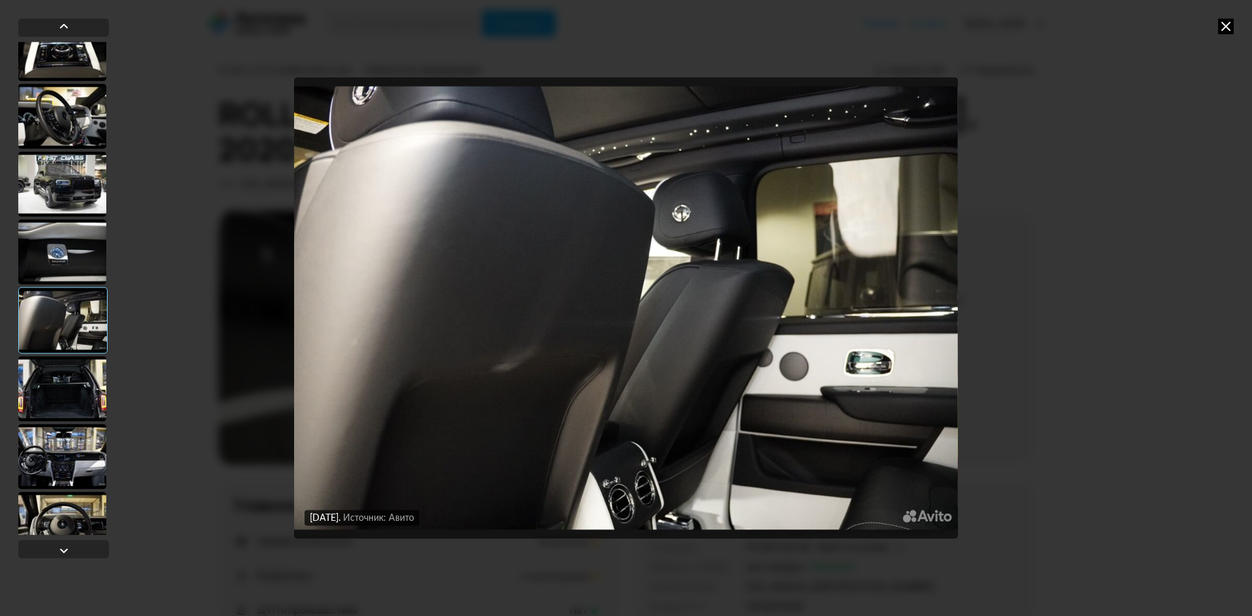
click at [1222, 29] on icon at bounding box center [1226, 26] width 16 height 16
